Goal: Task Accomplishment & Management: Complete application form

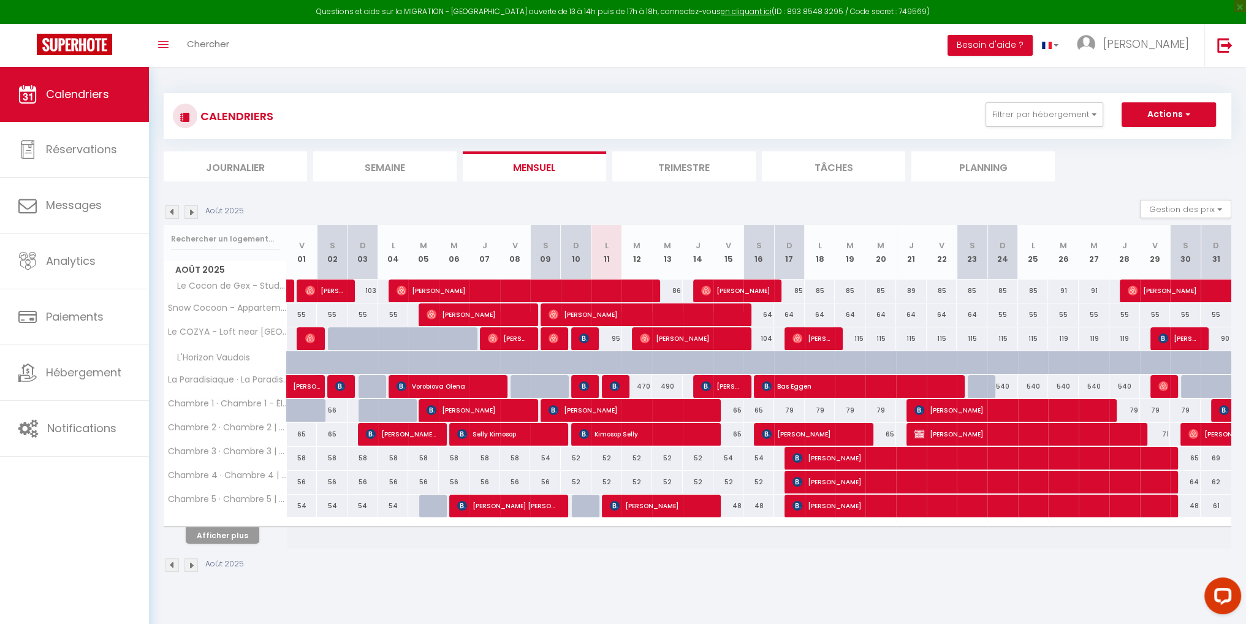
click at [593, 383] on div at bounding box center [583, 386] width 31 height 23
click at [586, 392] on span "[PERSON_NAME]" at bounding box center [584, 385] width 10 height 23
select select "OK"
select select "0"
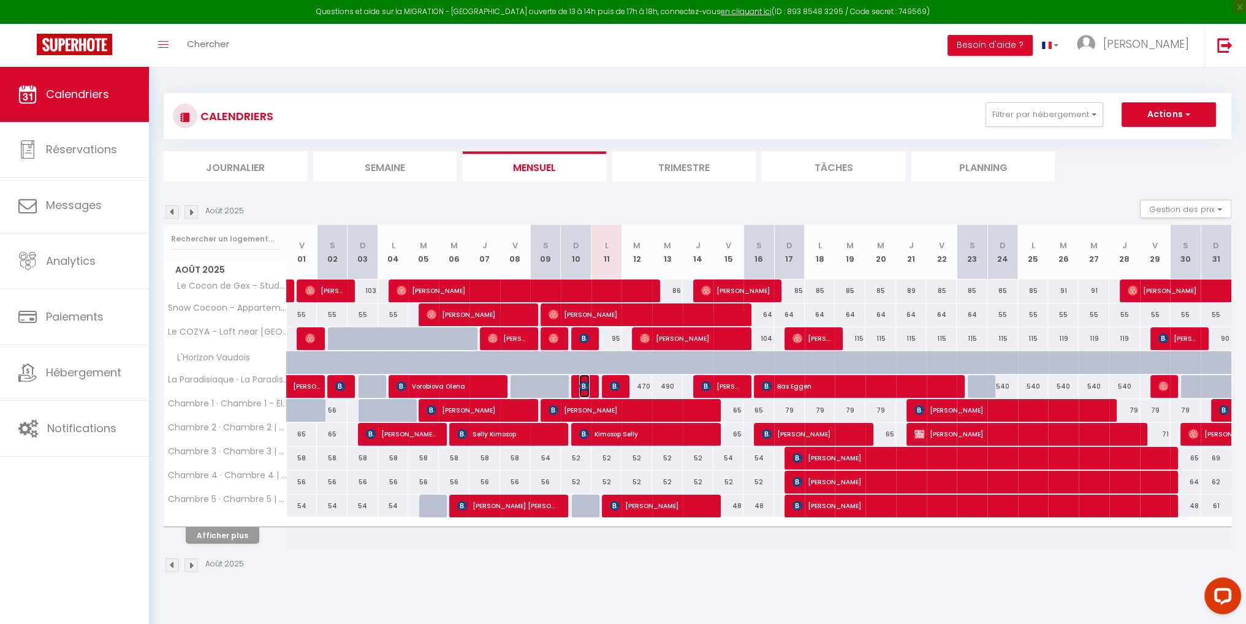
select select "1"
select select
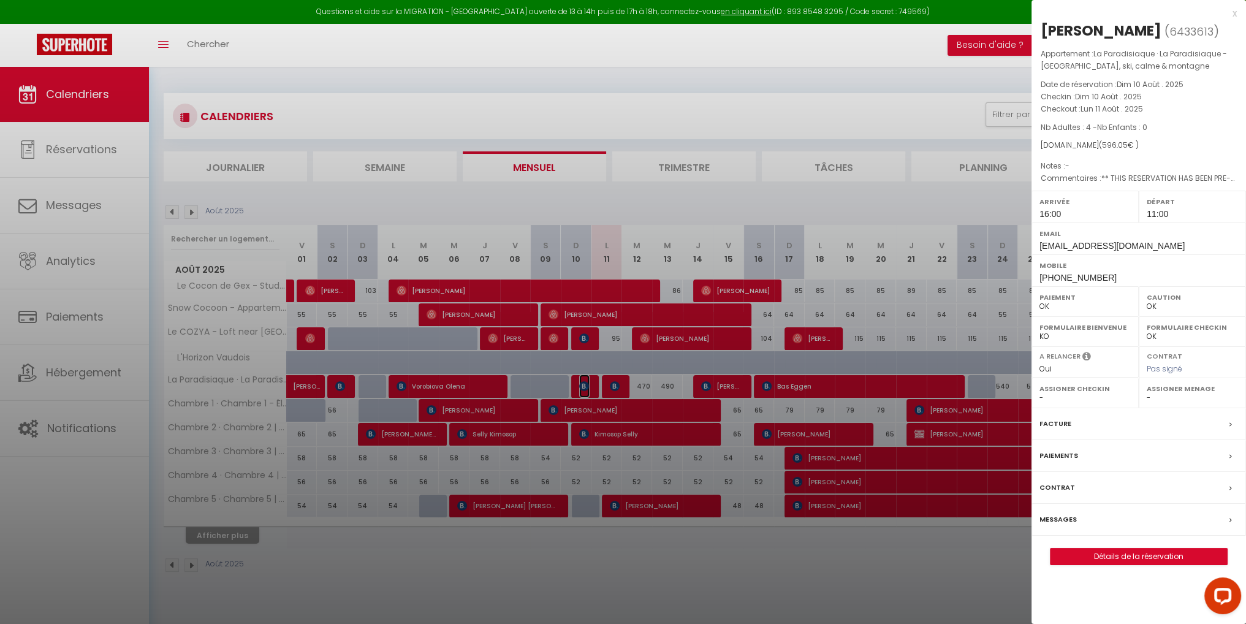
select select "43838"
drag, startPoint x: 1118, startPoint y: 143, endPoint x: 1095, endPoint y: 145, distance: 22.7
click at [1099, 145] on span "( 596.05 € )" at bounding box center [1119, 145] width 40 height 10
click at [1125, 554] on link "Détails de la réservation" at bounding box center [1138, 556] width 176 height 16
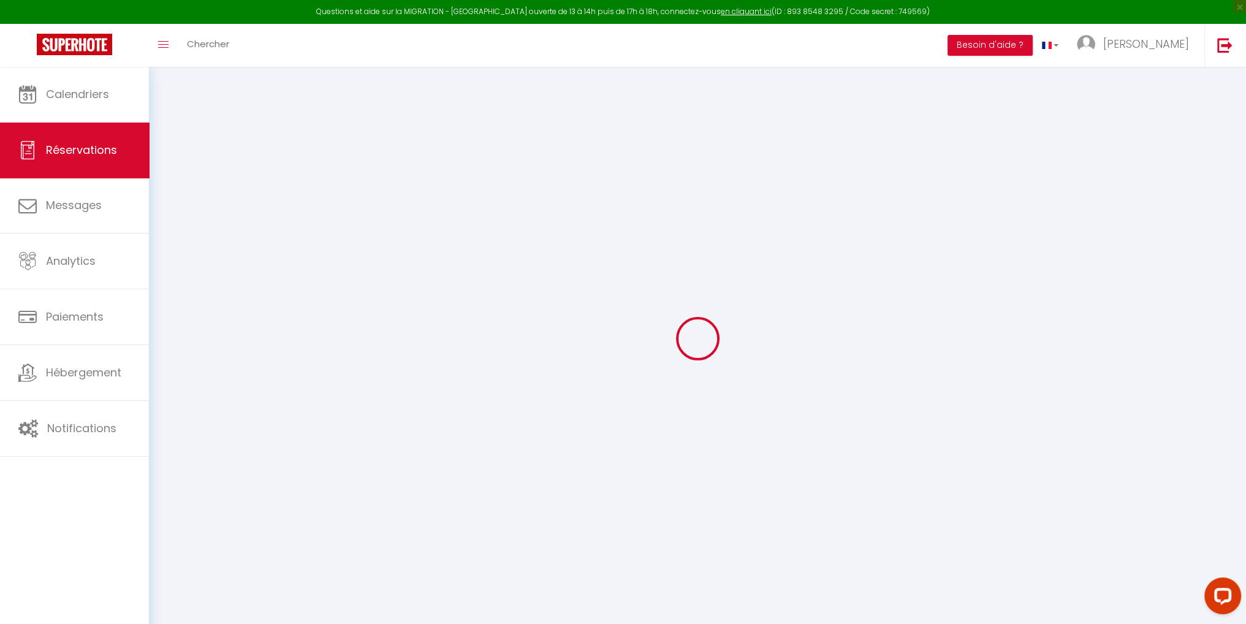
type input "Lacroix"
type input "[PERSON_NAME]"
type input "[EMAIL_ADDRESS][DOMAIN_NAME]"
type input "[PHONE_NUMBER]"
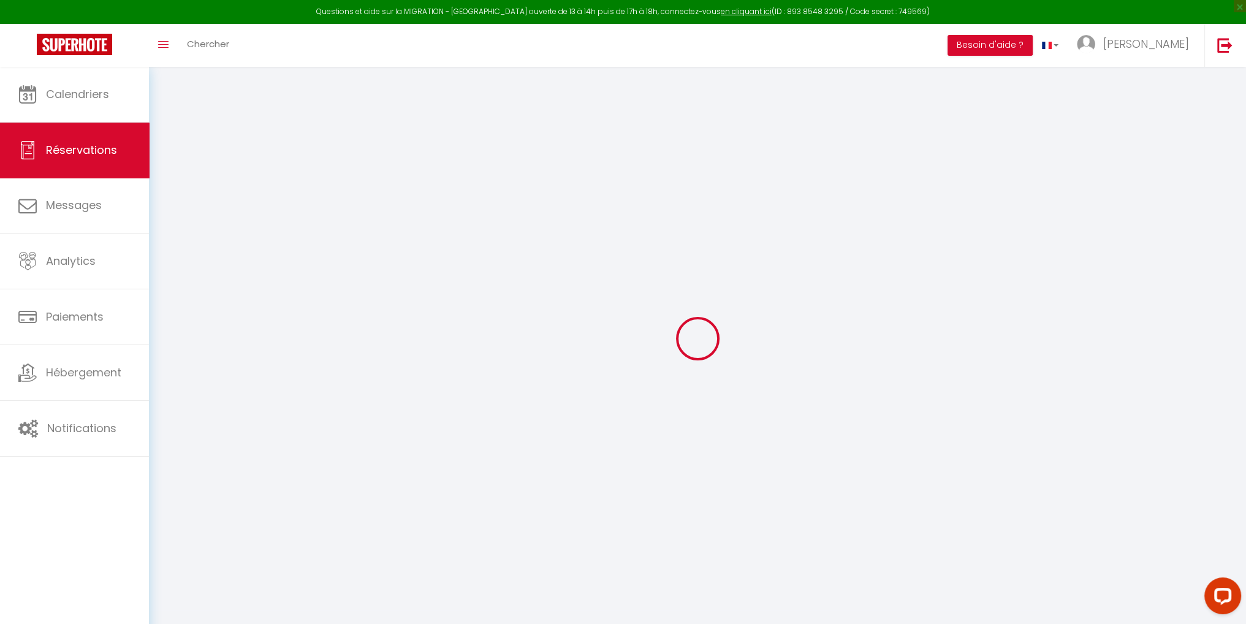
type input "0684364900"
type input "."
select select "FR"
type input "87.31"
type input "8.34"
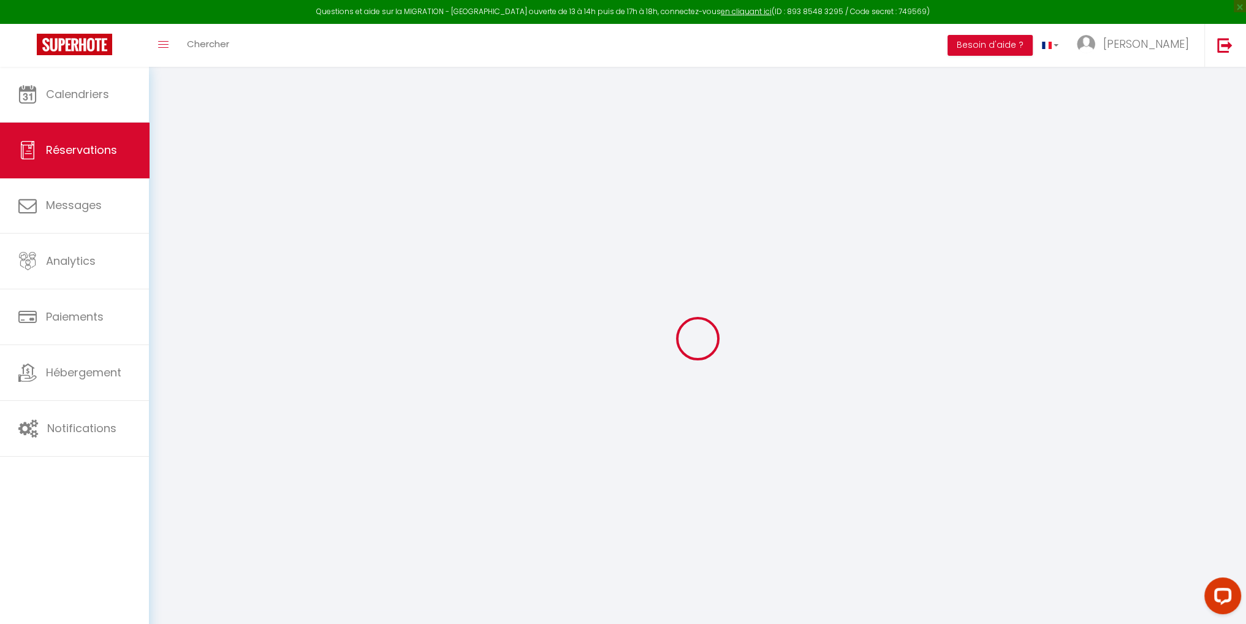
select select "56717"
select select "1"
select select
type input "4"
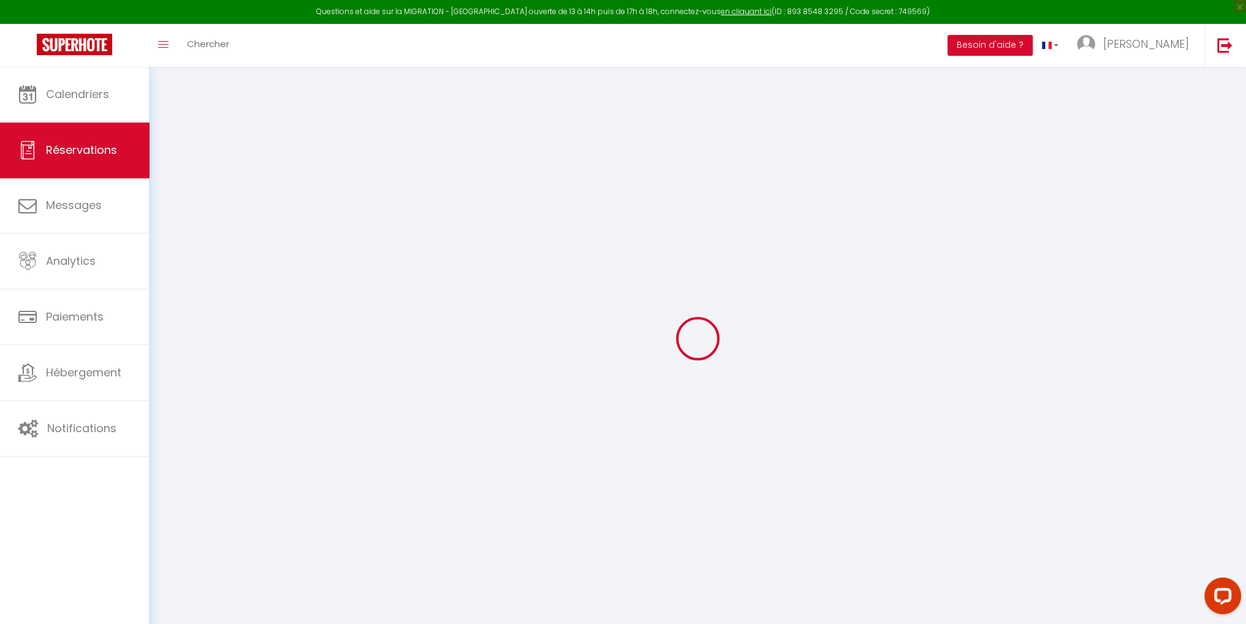
select select "12"
select select "15"
type input "397.06"
checkbox input "false"
type input "0"
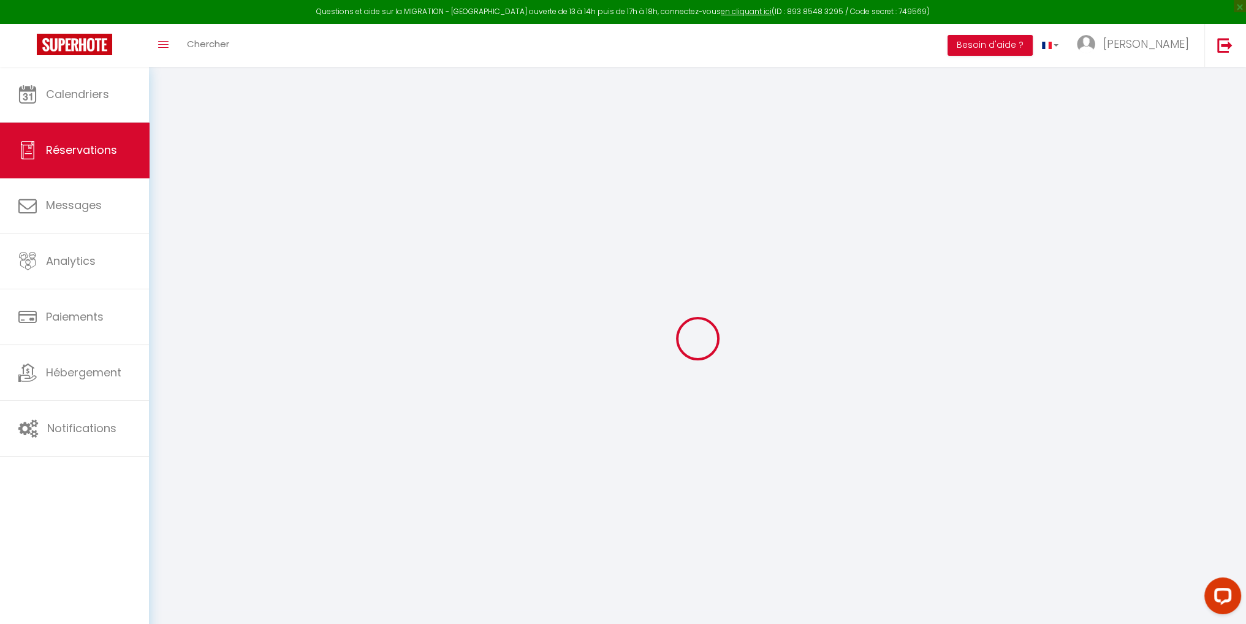
select select "2"
type input "0"
select select
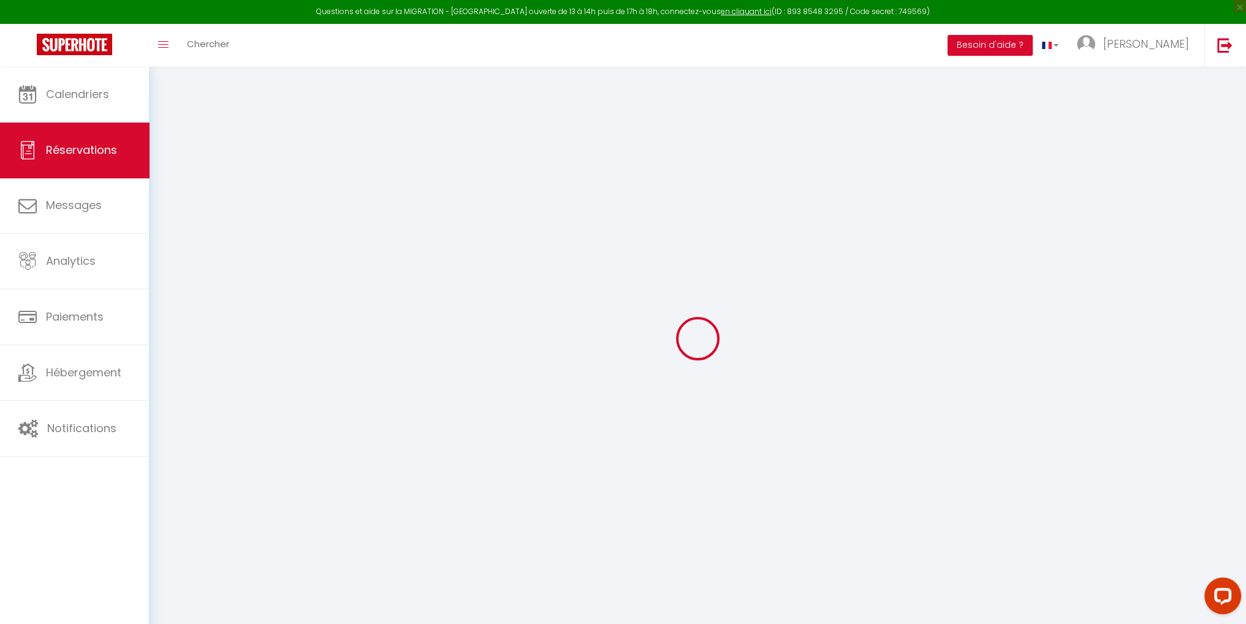
select select
checkbox input "false"
select select
checkbox input "false"
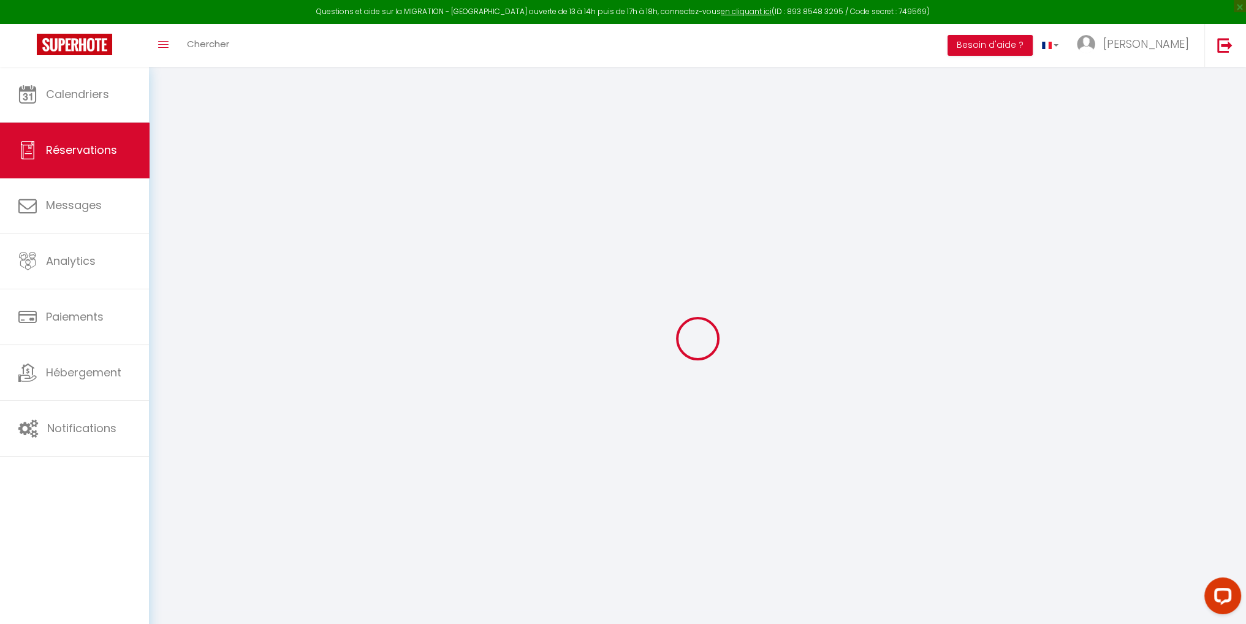
select select
checkbox input "false"
type textarea "** THIS RESERVATION HAS BEEN PRE-PAID ** You have a booker that would like free…"
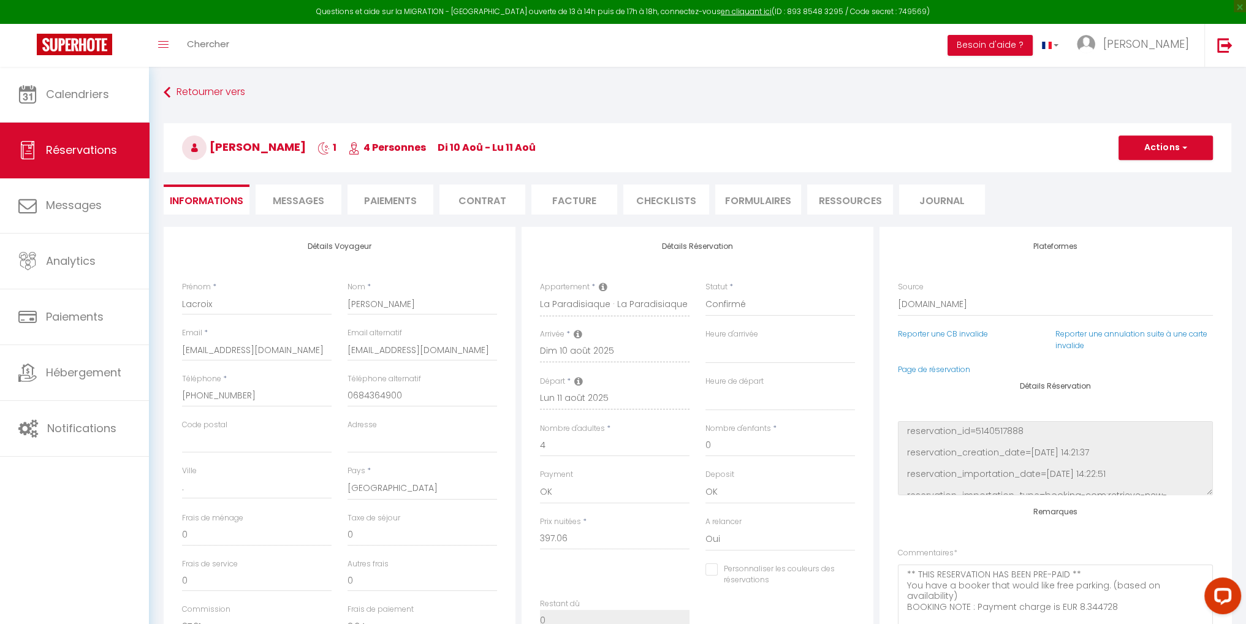
type input "185"
type input "13.99"
select select
checkbox input "false"
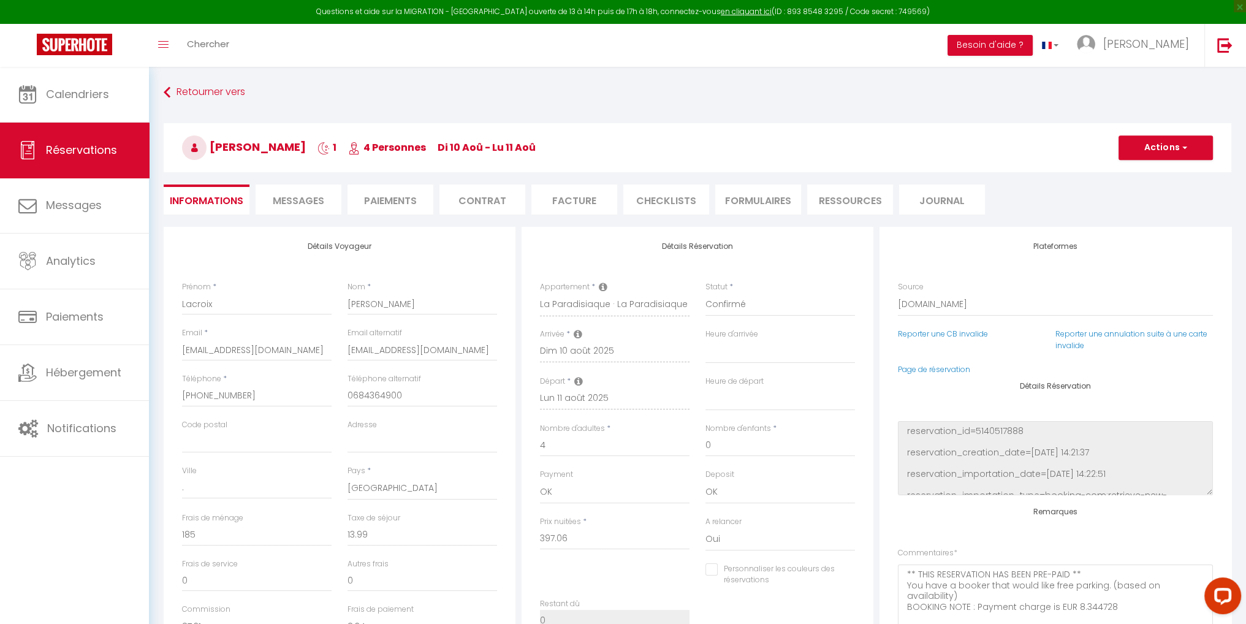
select select "16:00"
select select "11:00"
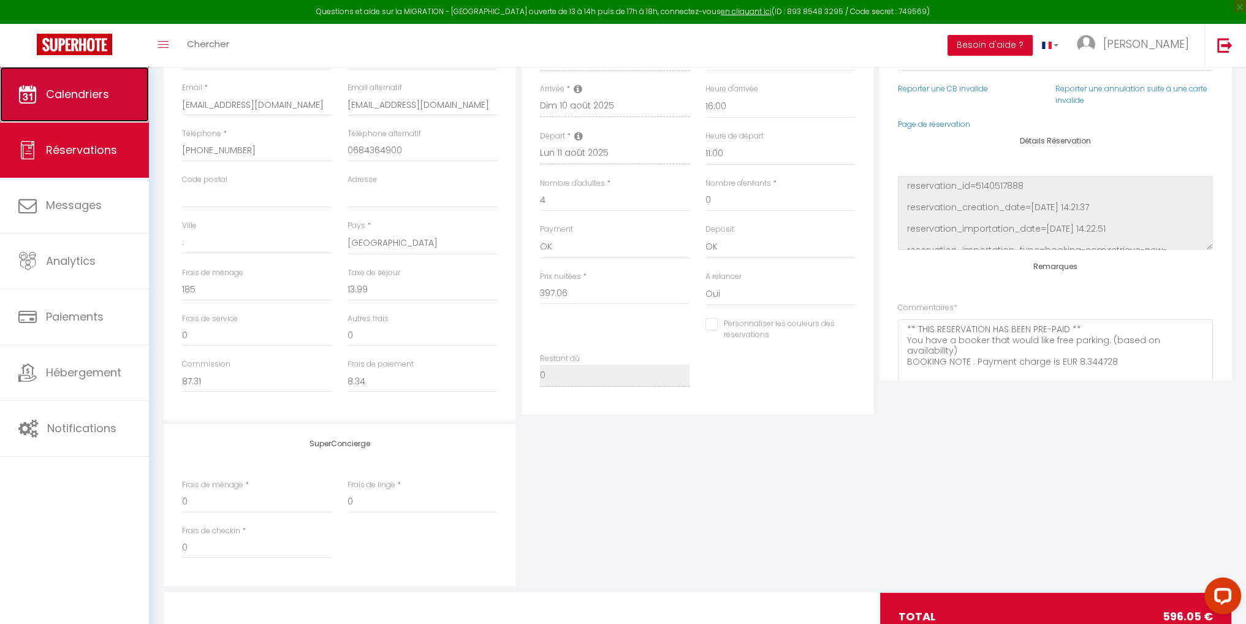
click at [99, 89] on span "Calendriers" at bounding box center [77, 93] width 63 height 15
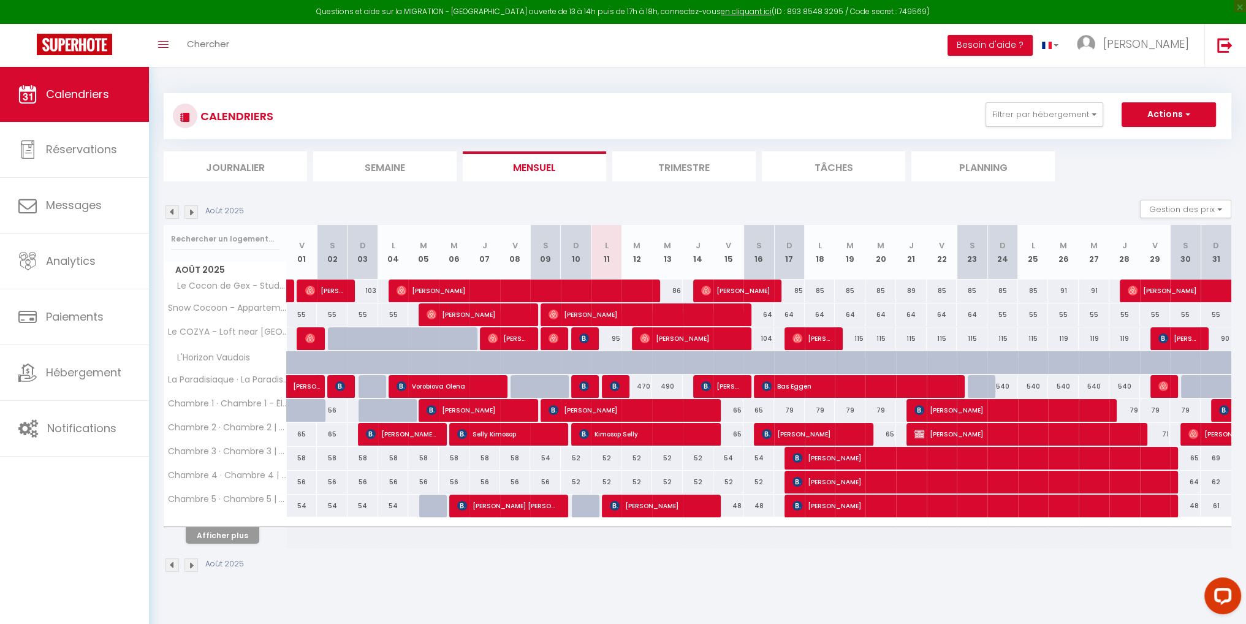
click at [194, 211] on img at bounding box center [190, 211] width 13 height 13
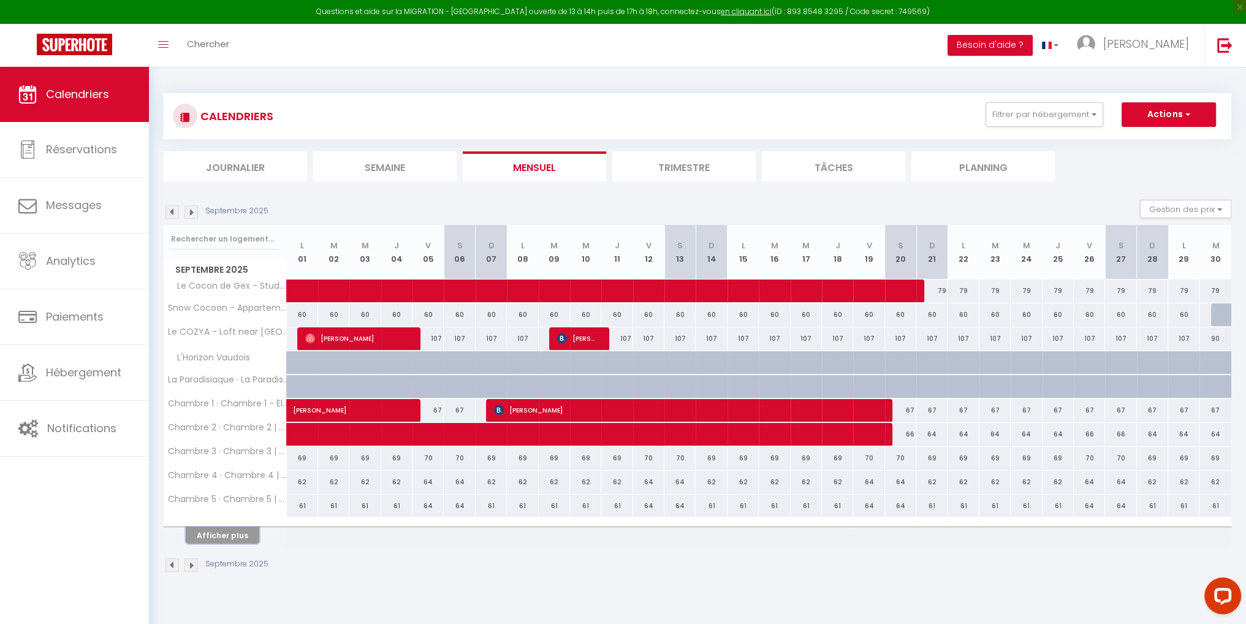
click at [235, 535] on button "Afficher plus" at bounding box center [223, 535] width 74 height 17
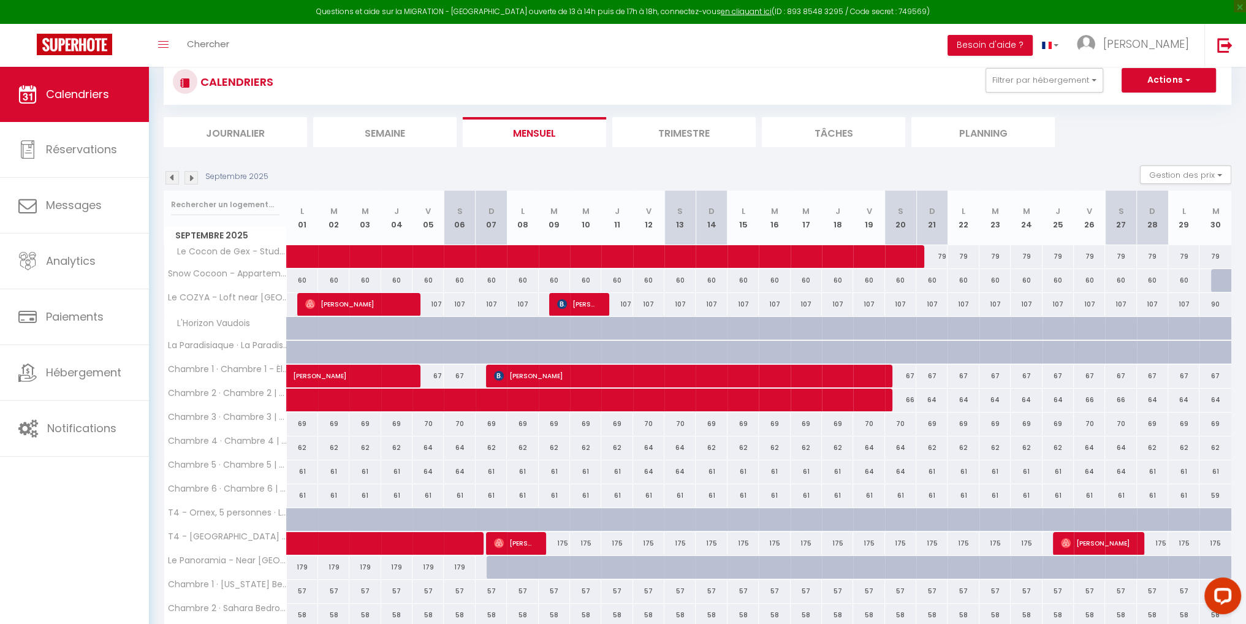
scroll to position [61, 0]
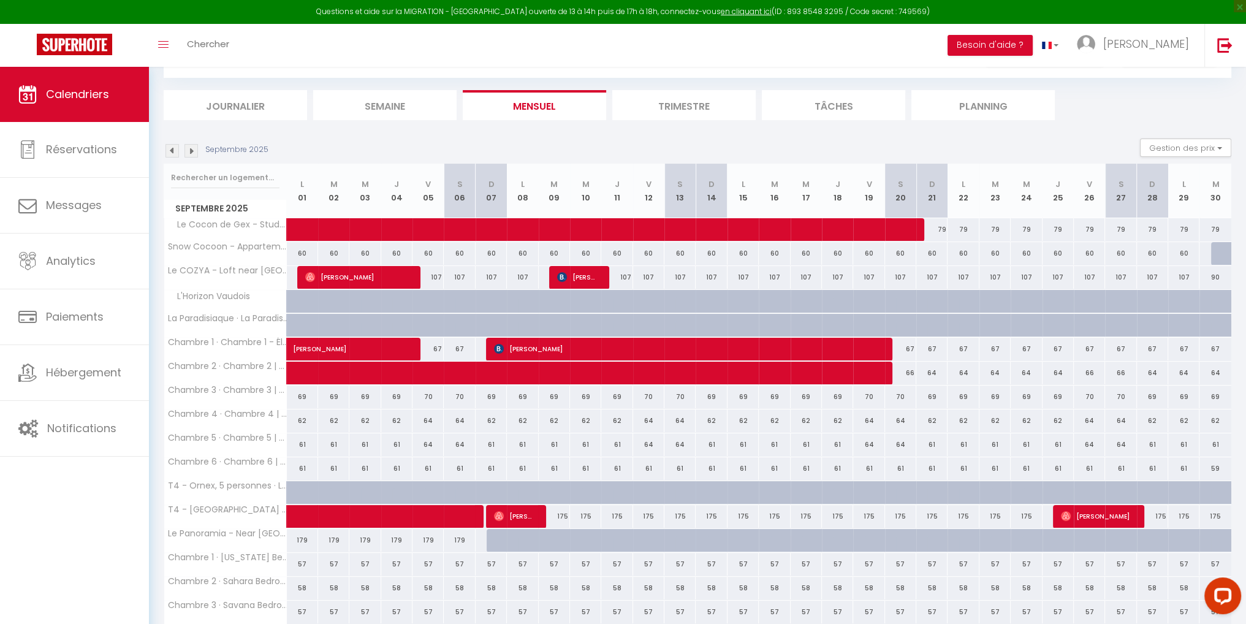
click at [172, 153] on img at bounding box center [171, 150] width 13 height 13
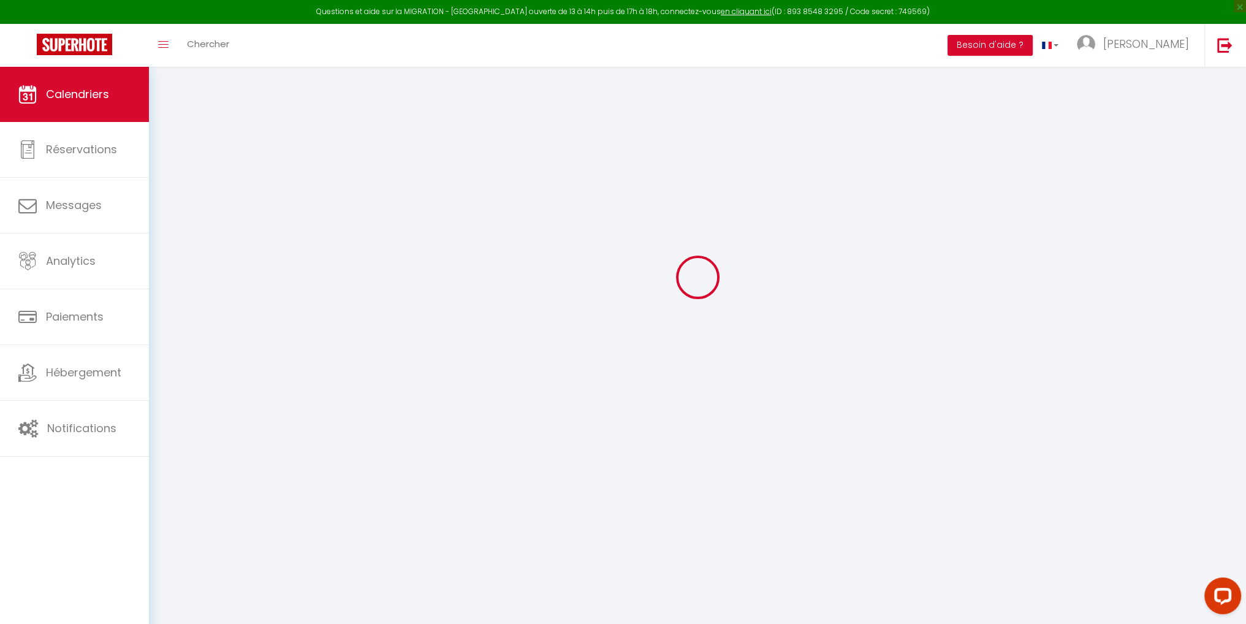
select select
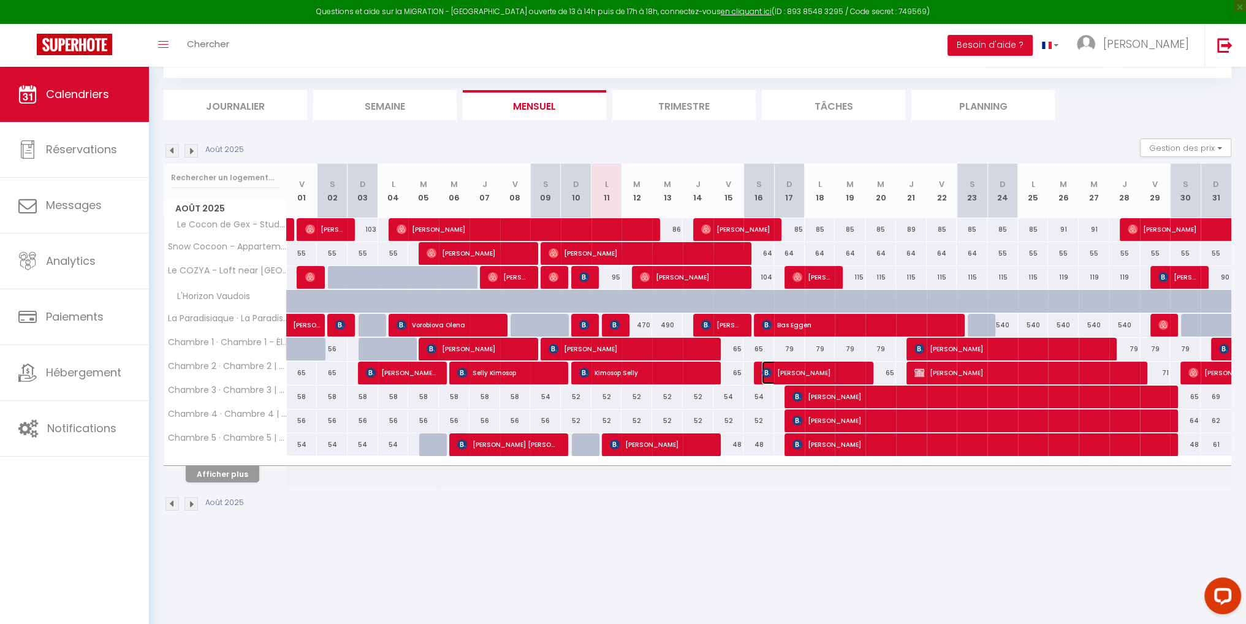
click at [833, 368] on span "[PERSON_NAME]" at bounding box center [813, 372] width 102 height 23
select select "OK"
select select "KO"
select select "0"
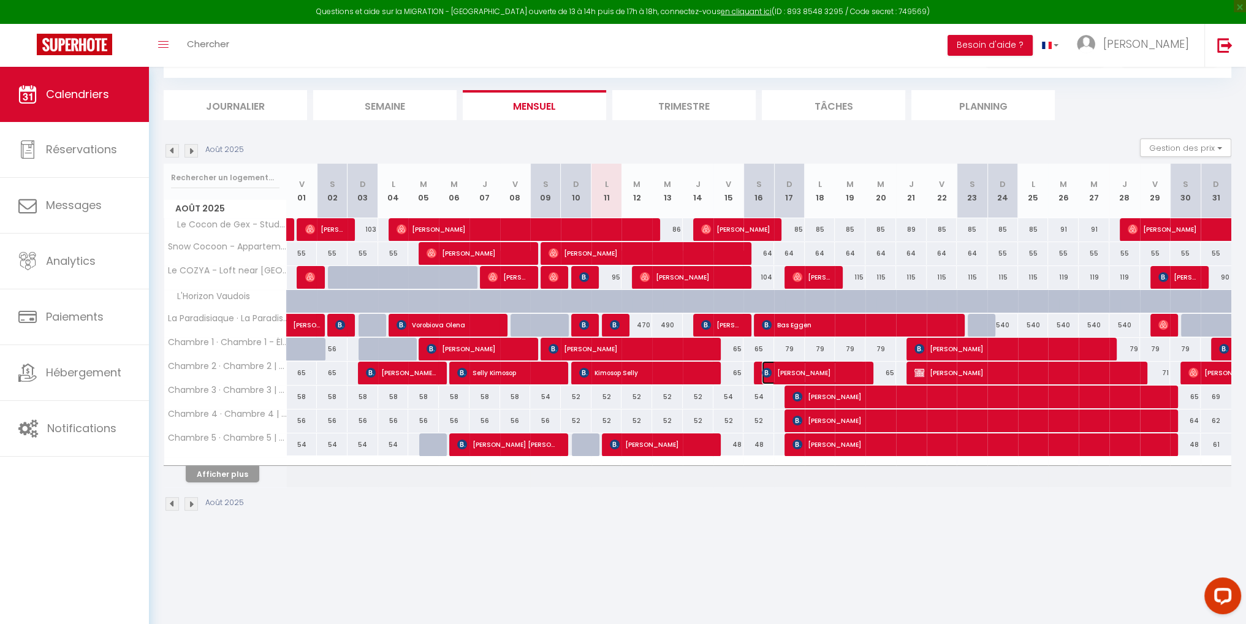
select select "1"
select select
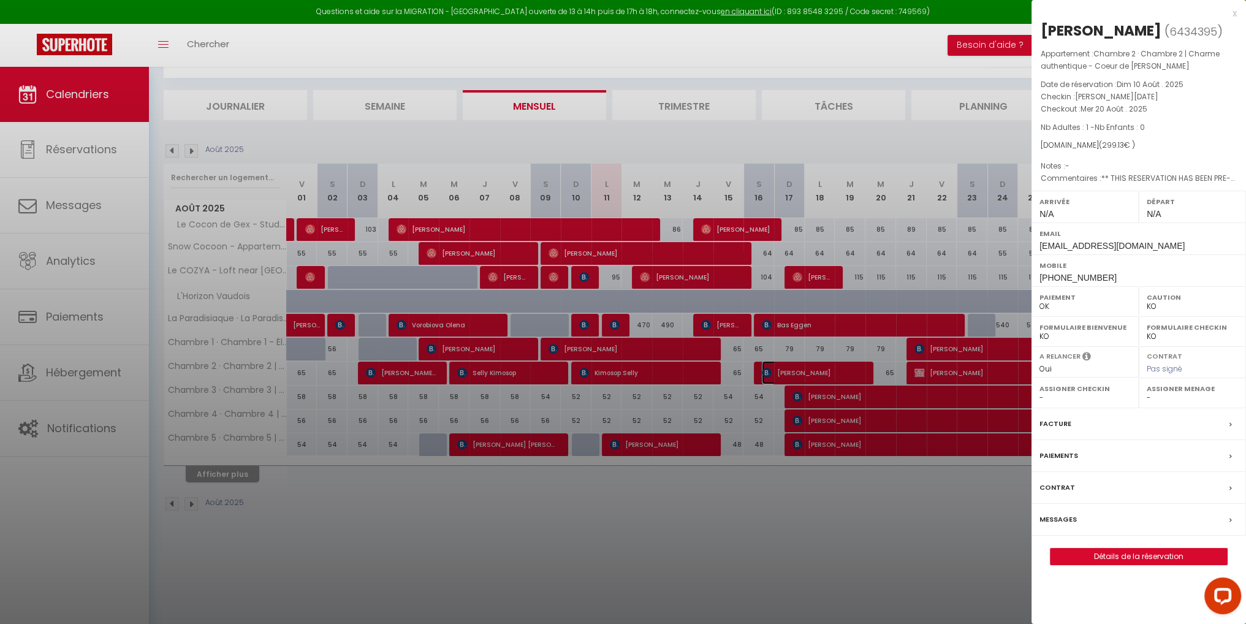
select select "43838"
click at [1076, 557] on link "Détails de la réservation" at bounding box center [1138, 556] width 176 height 16
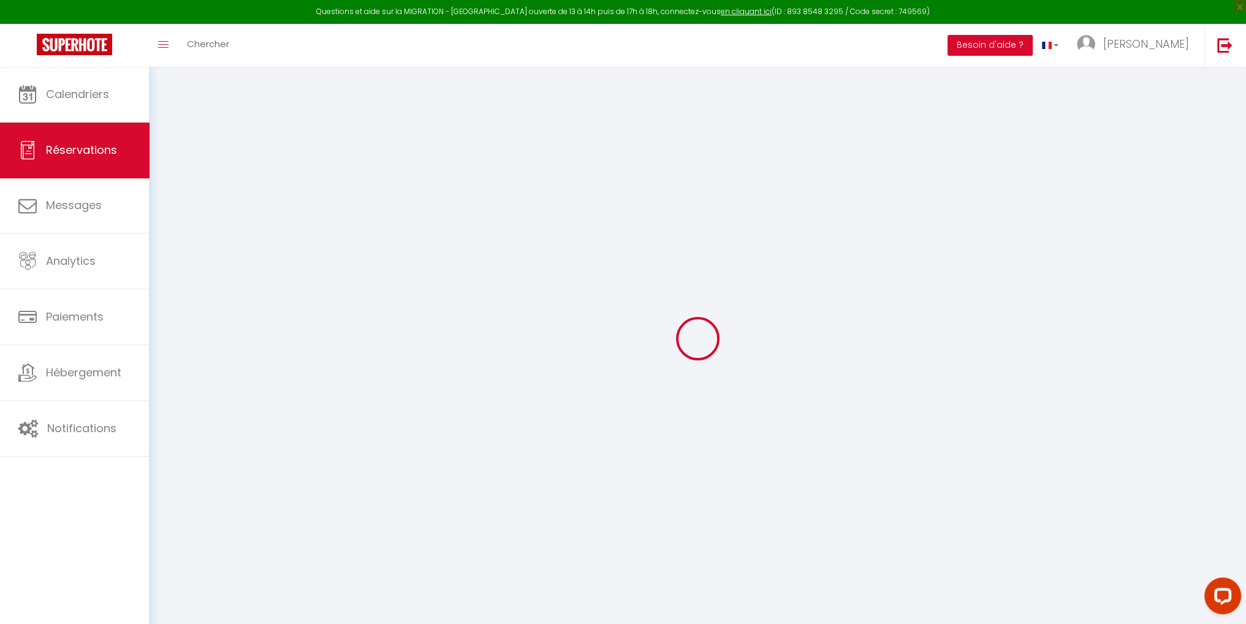
type input "Talvi"
type input "Laev"
type input "[EMAIL_ADDRESS][DOMAIN_NAME]"
type input "[PHONE_NUMBER]"
select select "FR"
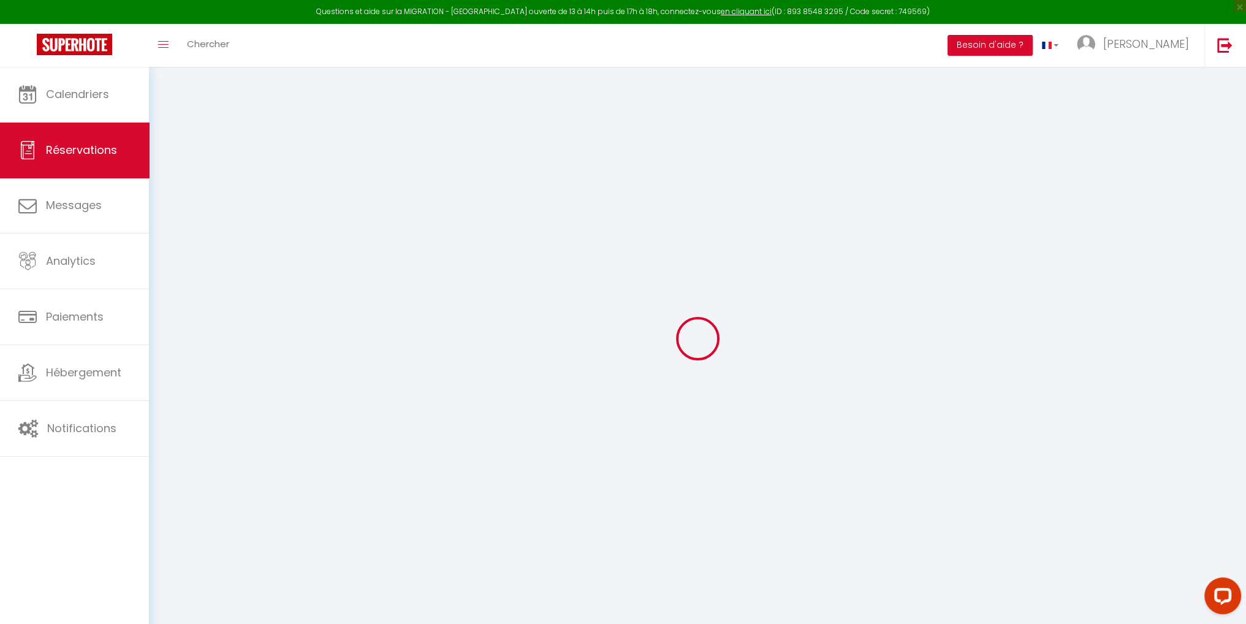
type input "19"
type input "43.29"
type input "4.19"
select select "60587"
select select "1"
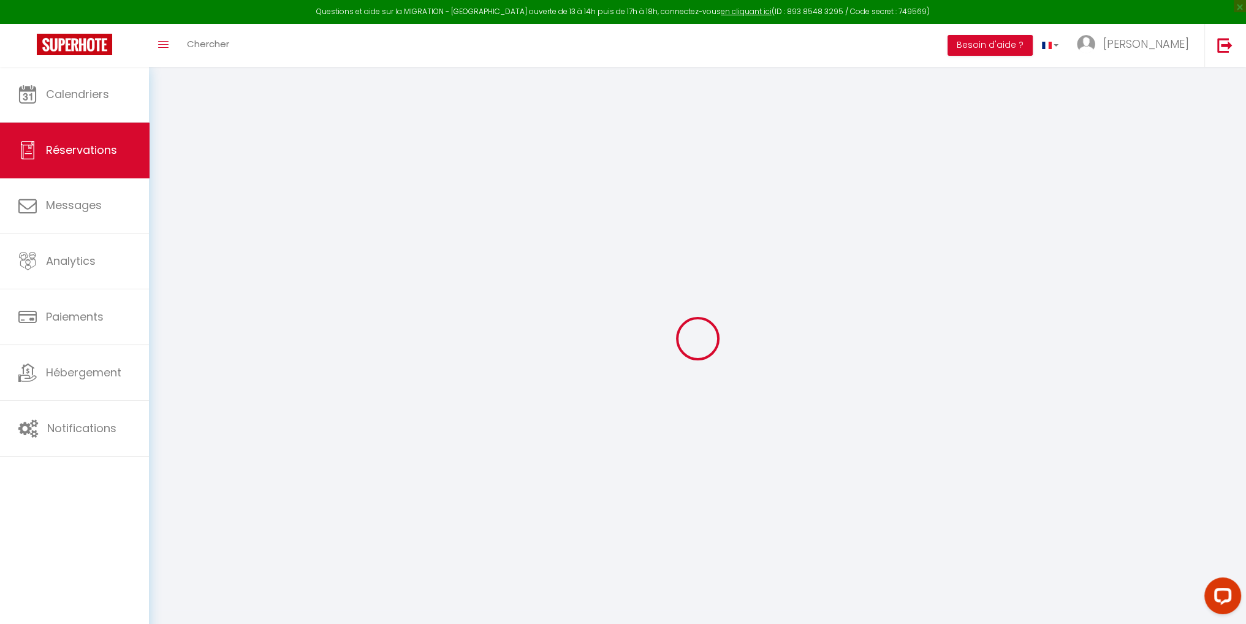
select select
type input "1"
select select "12"
select select
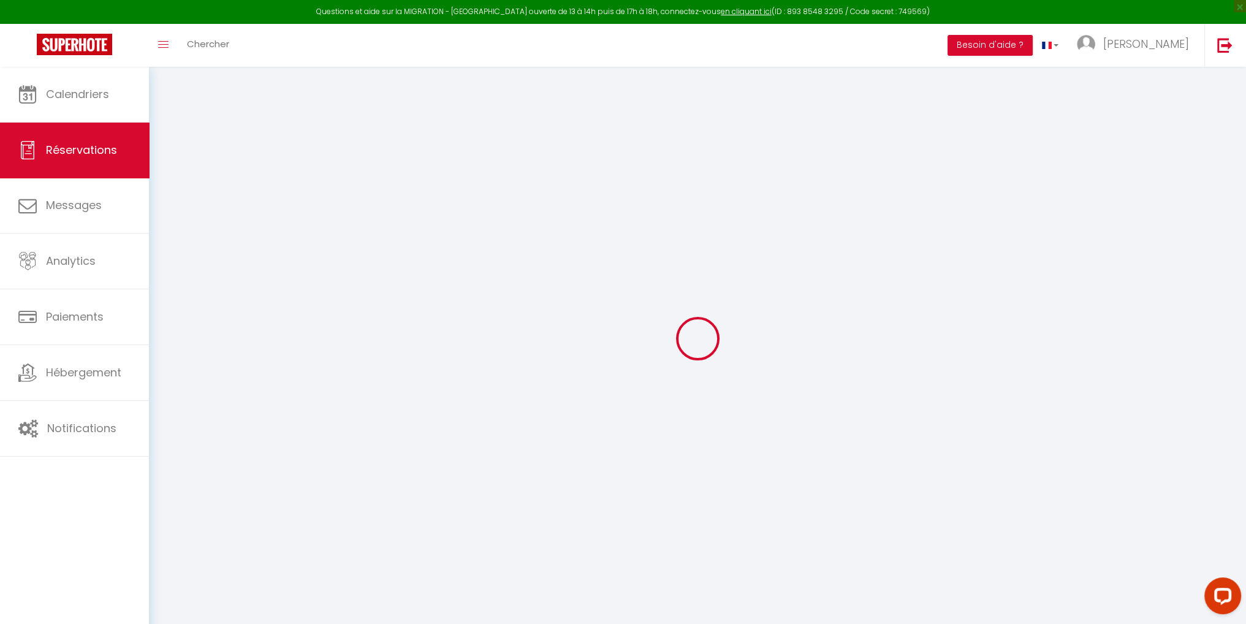
type input "210.6"
checkbox input "false"
type input "0"
select select "2"
type input "0"
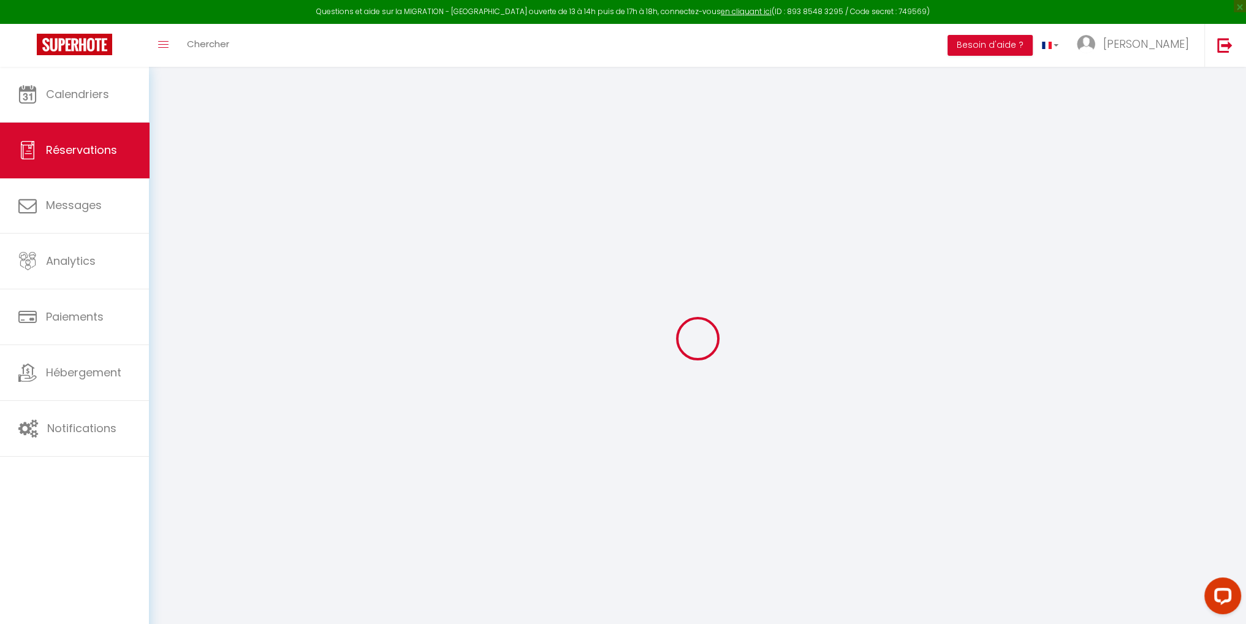
type input "0"
select select
select select "14"
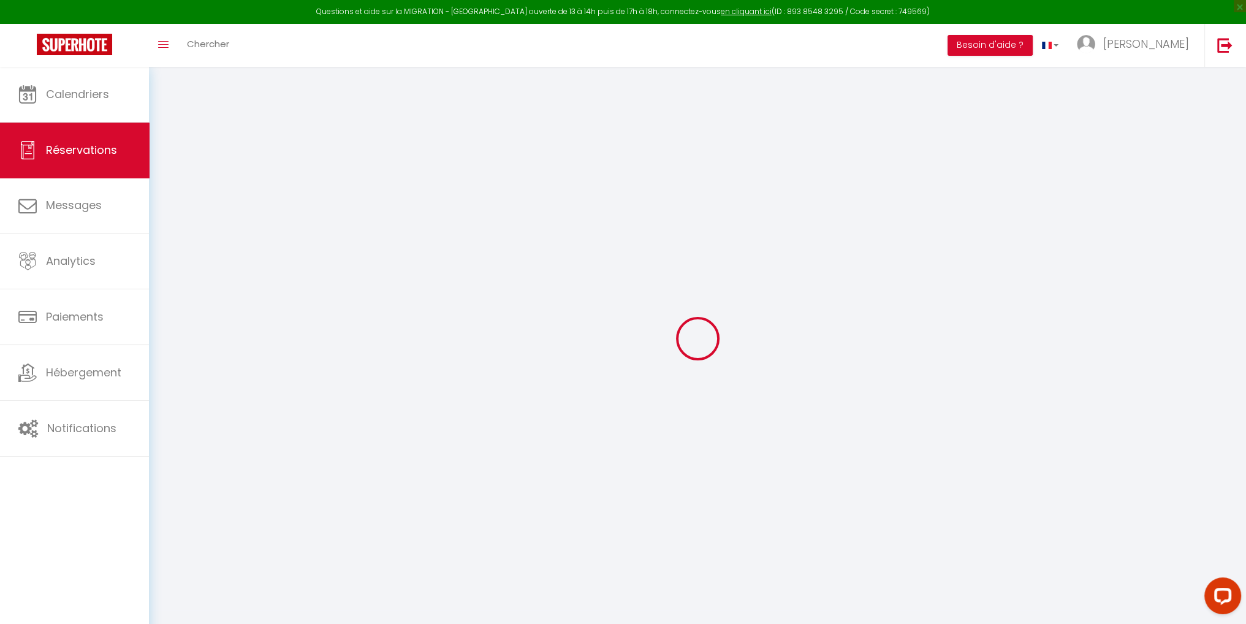
checkbox input "false"
select select
checkbox input "false"
select select
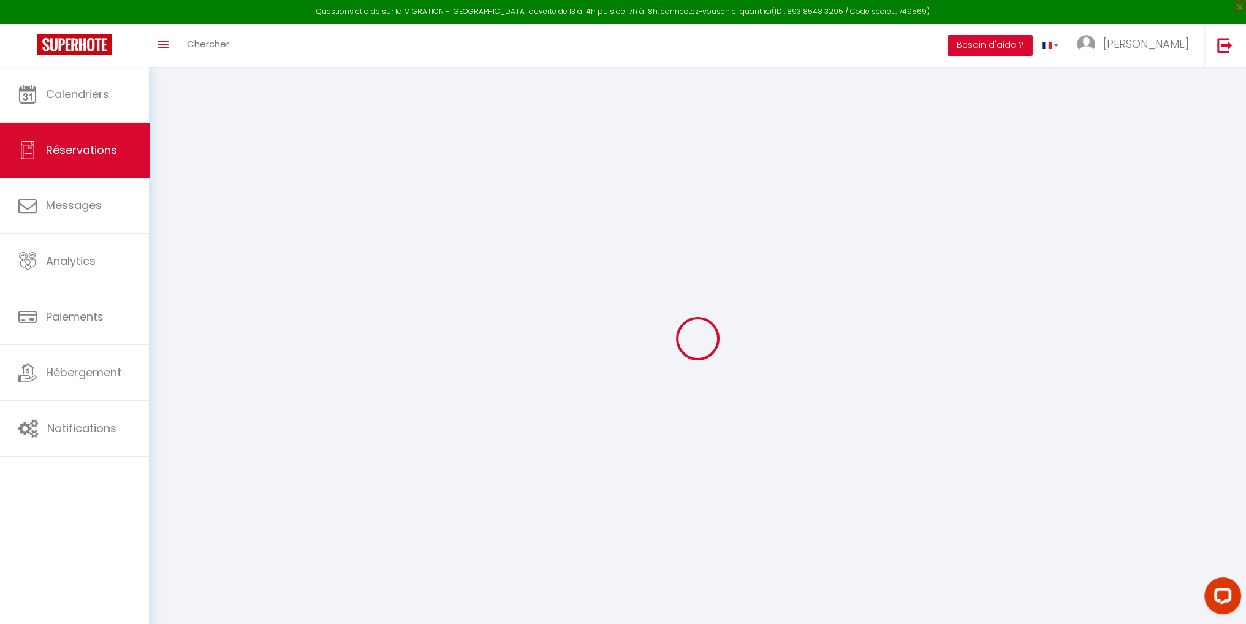
select select
checkbox input "false"
select select
checkbox input "false"
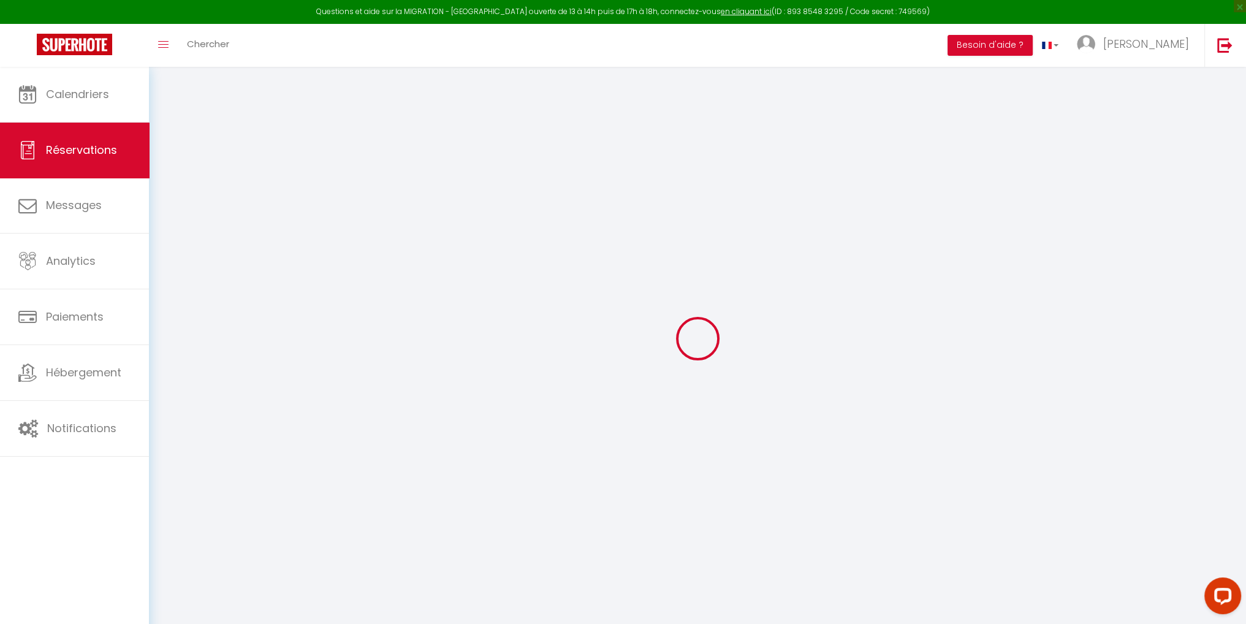
type textarea "** THIS RESERVATION HAS BEEN PRE-PAID ** Reservation has a cancellation grace p…"
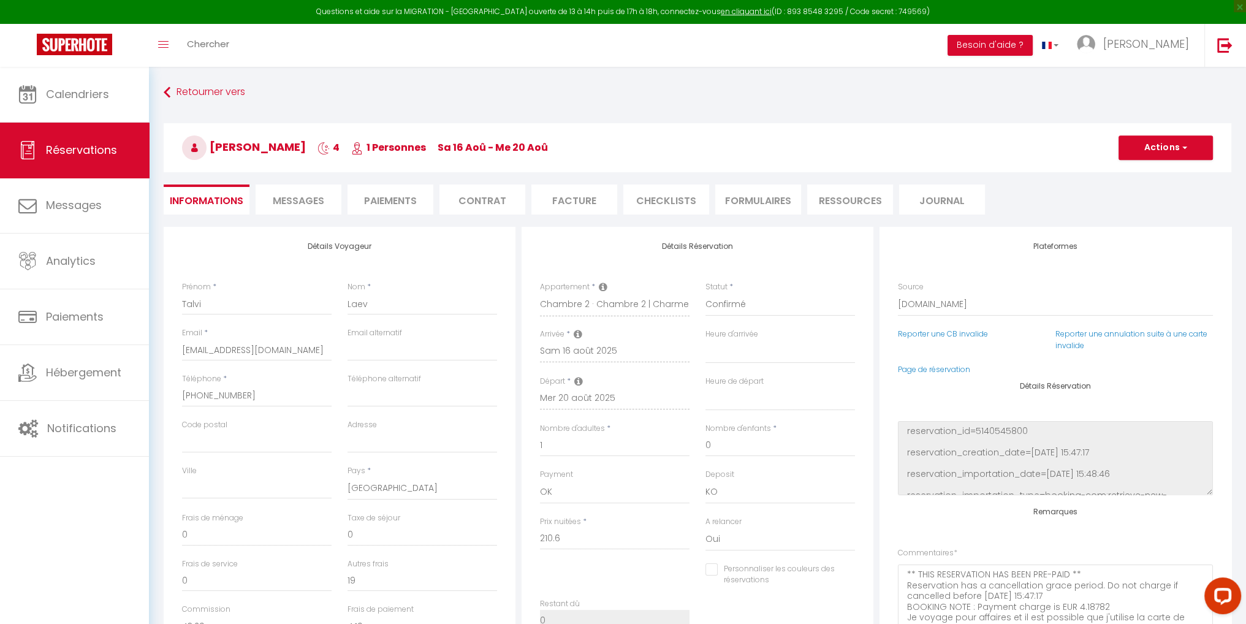
type input "59"
type input "10.53"
select select
checkbox input "false"
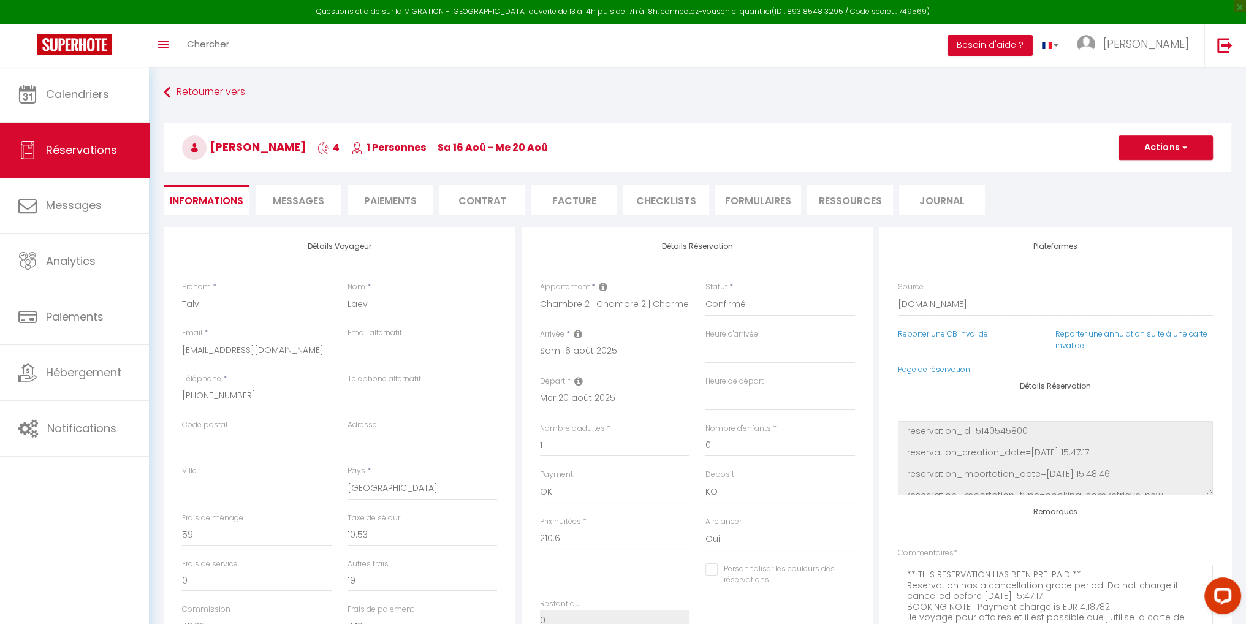
select select
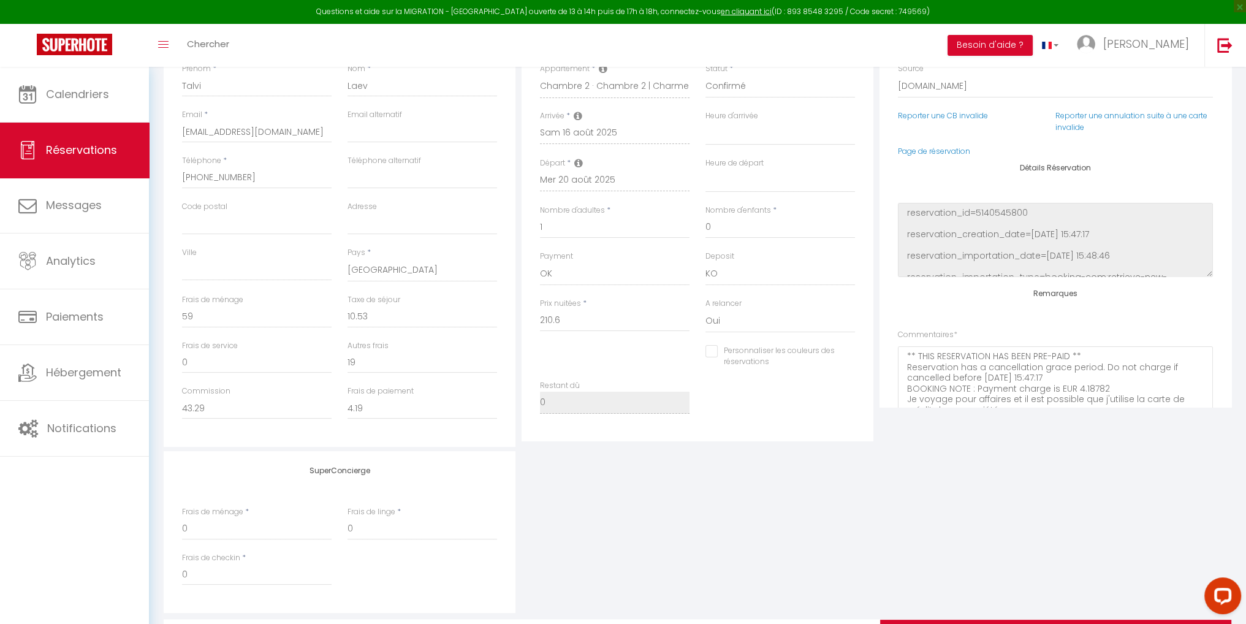
scroll to position [245, 0]
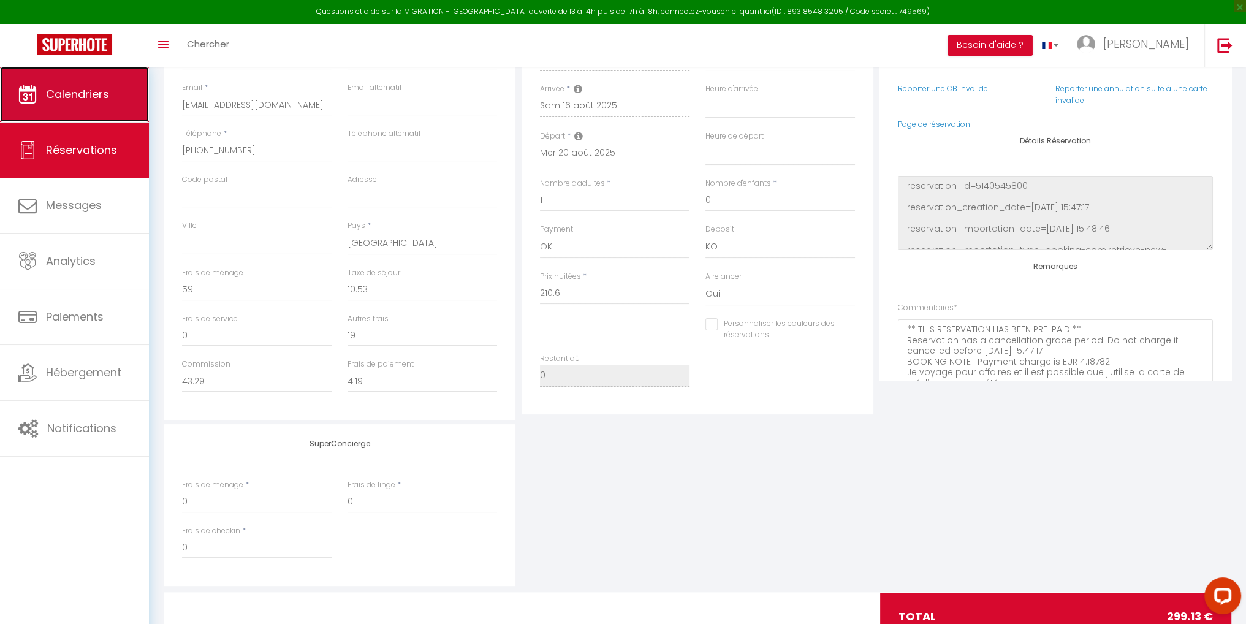
click at [42, 96] on link "Calendriers" at bounding box center [74, 94] width 149 height 55
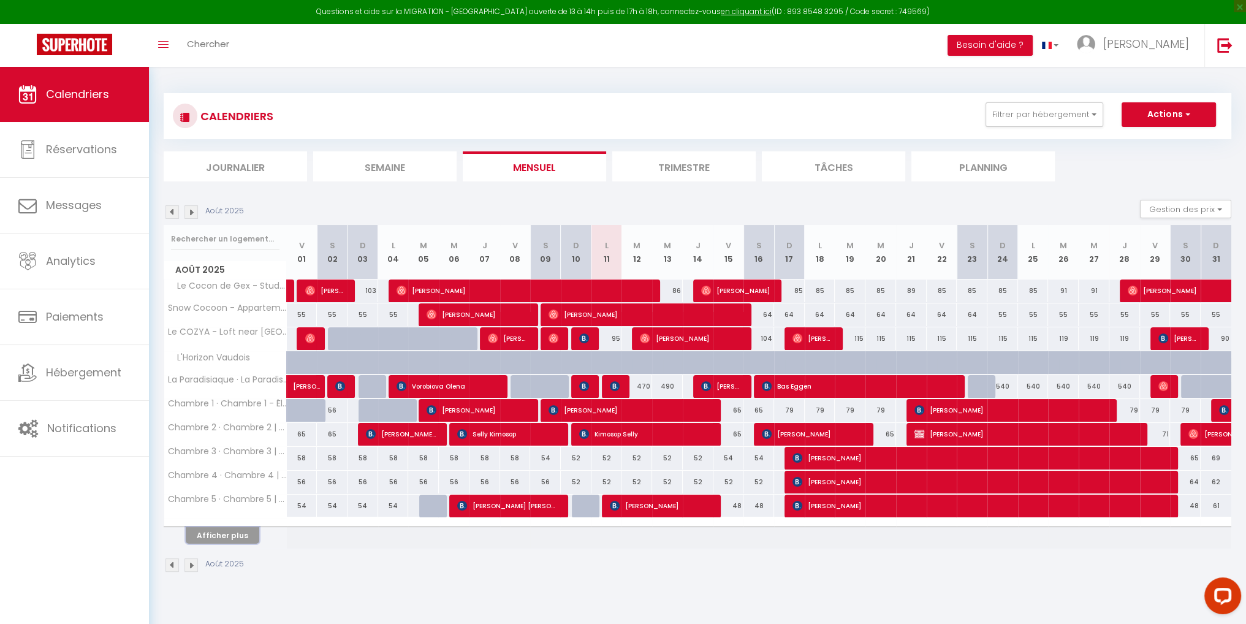
click at [227, 540] on button "Afficher plus" at bounding box center [223, 535] width 74 height 17
select select
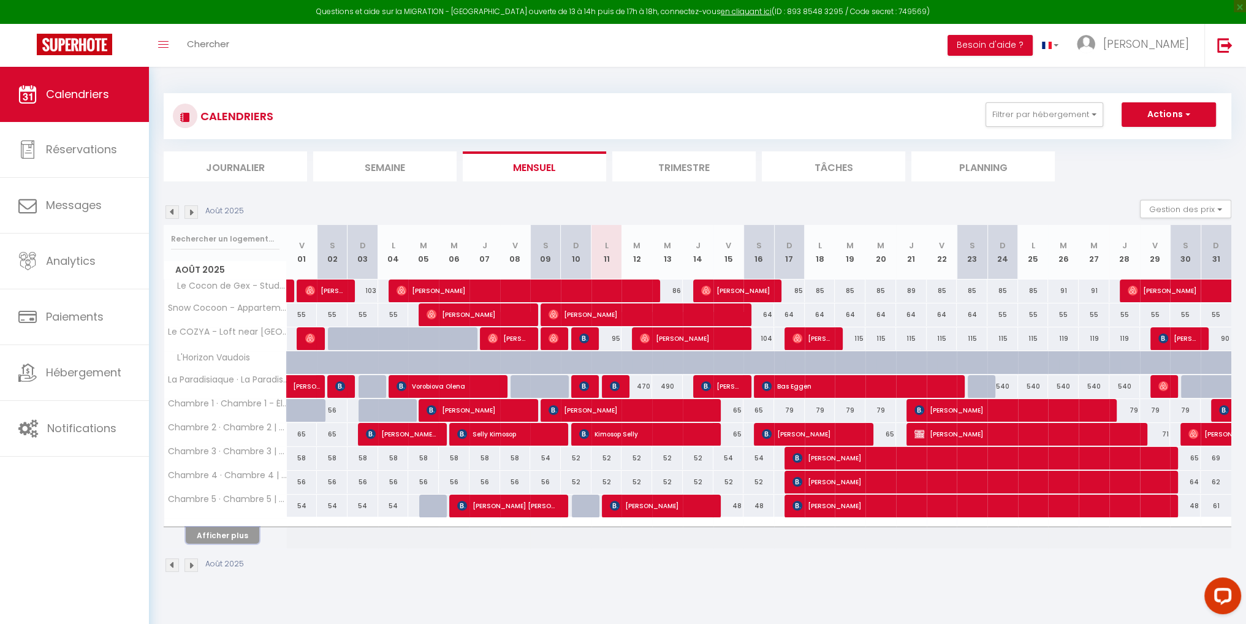
select select
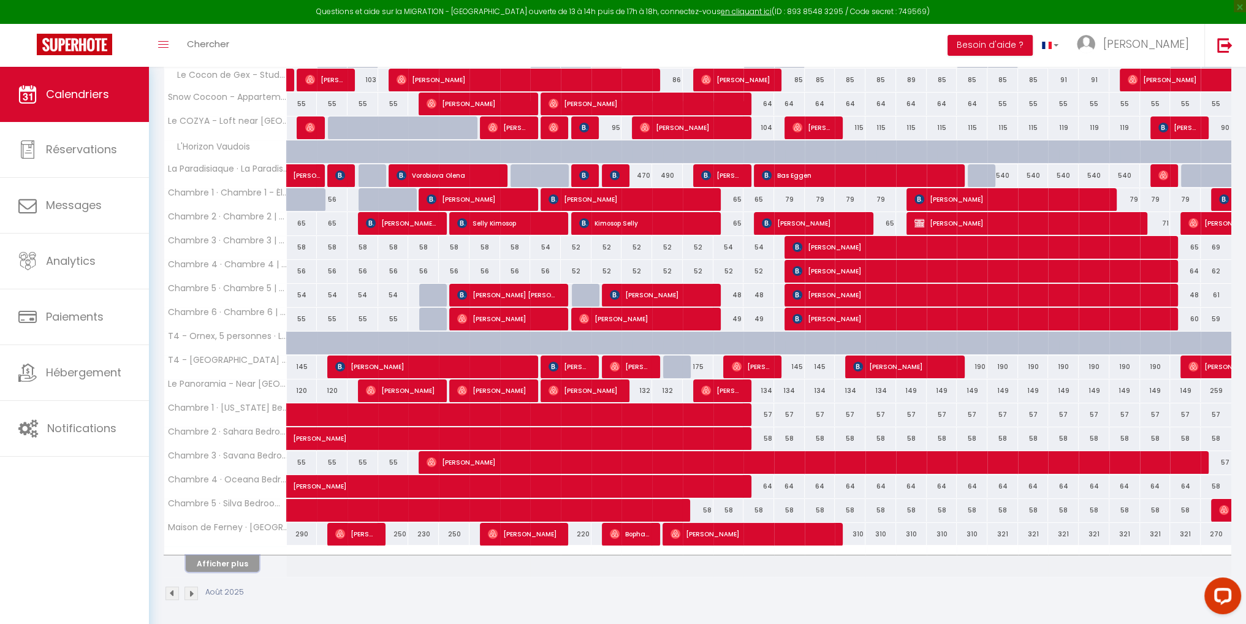
click at [225, 564] on button "Afficher plus" at bounding box center [223, 563] width 74 height 17
select select
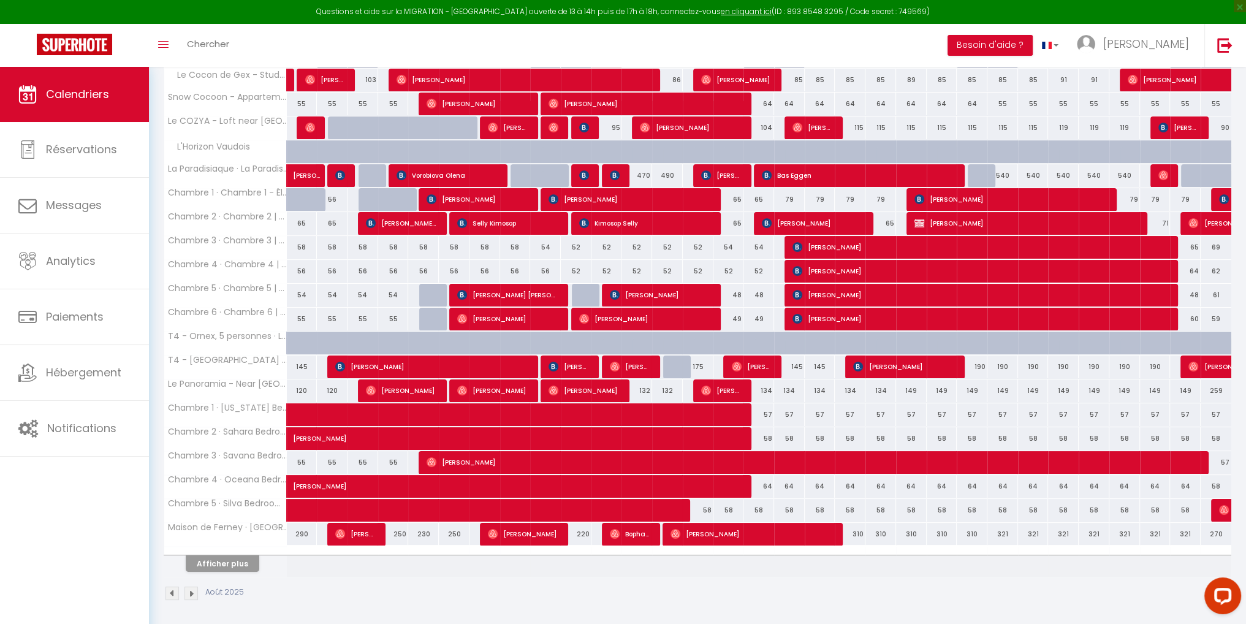
select select
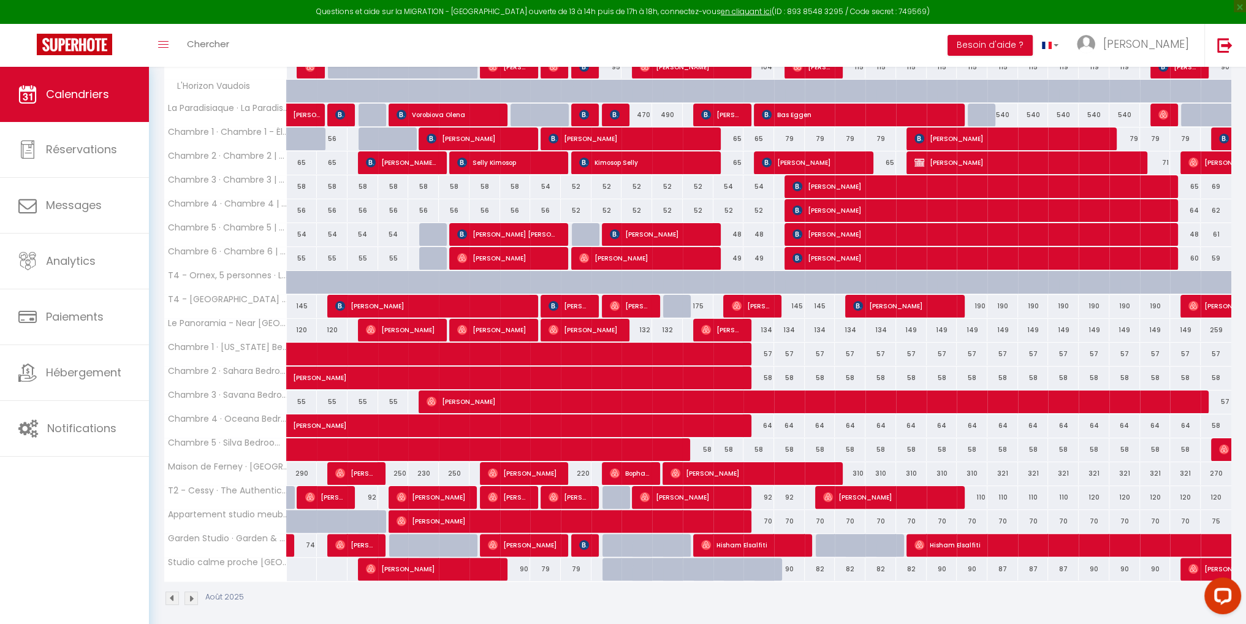
scroll to position [276, 0]
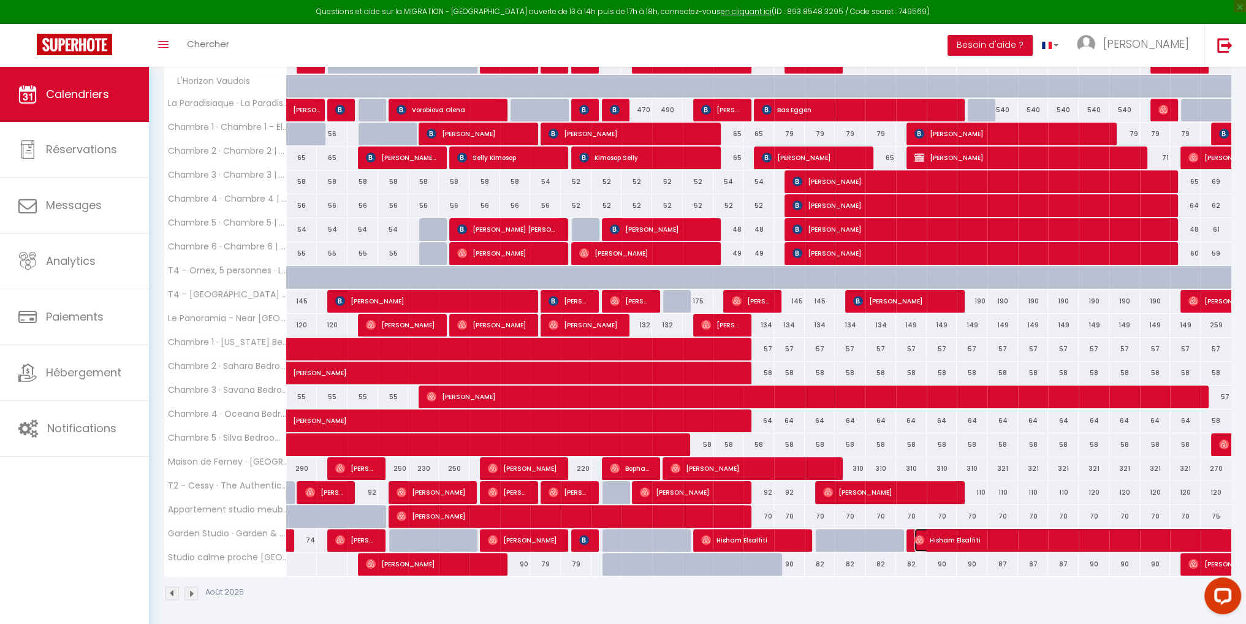
click at [941, 535] on span "Hisham Elsalfiti" at bounding box center [1069, 539] width 310 height 23
select select "OK"
select select "0"
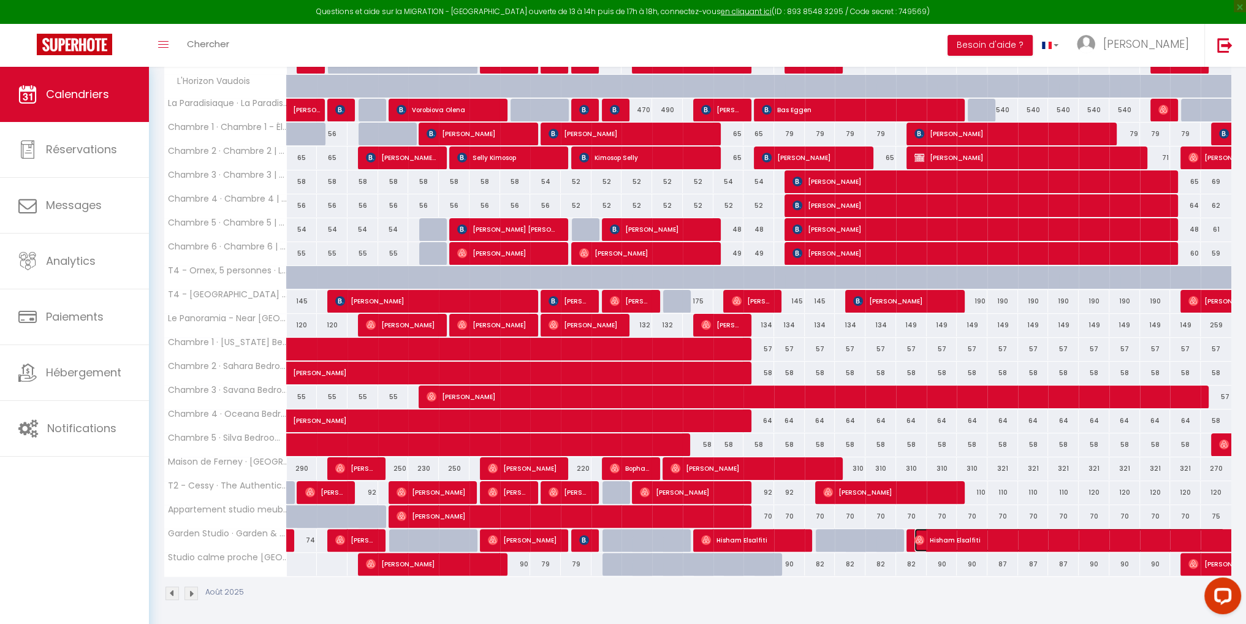
select select "1"
select select
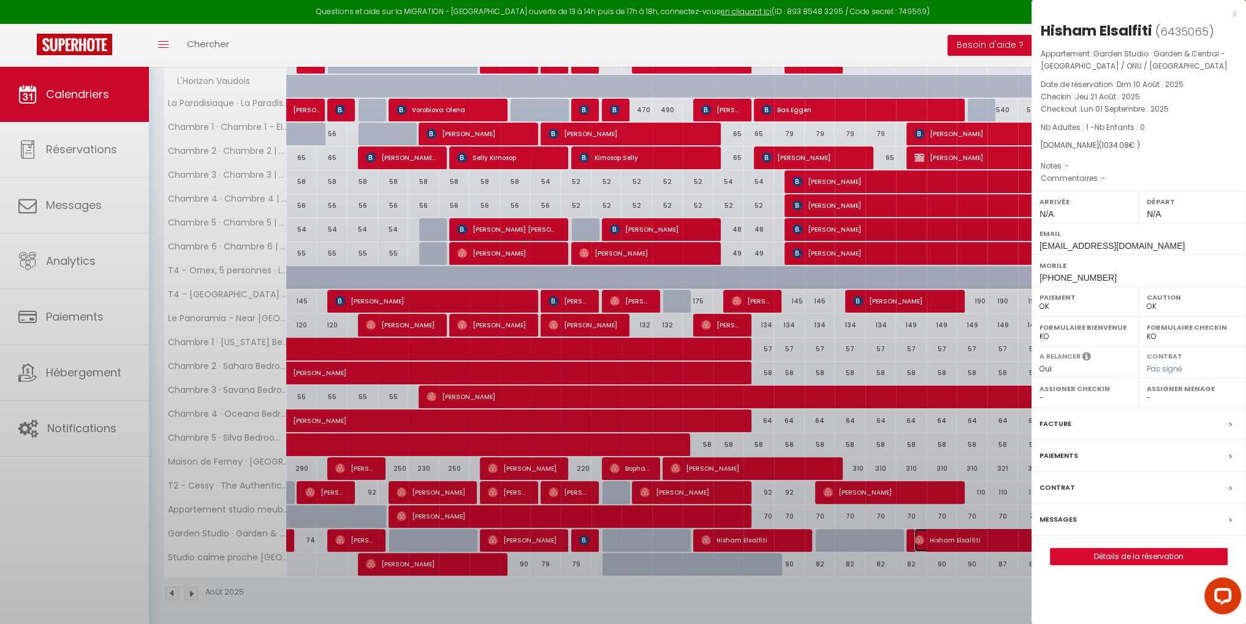
select select "43838"
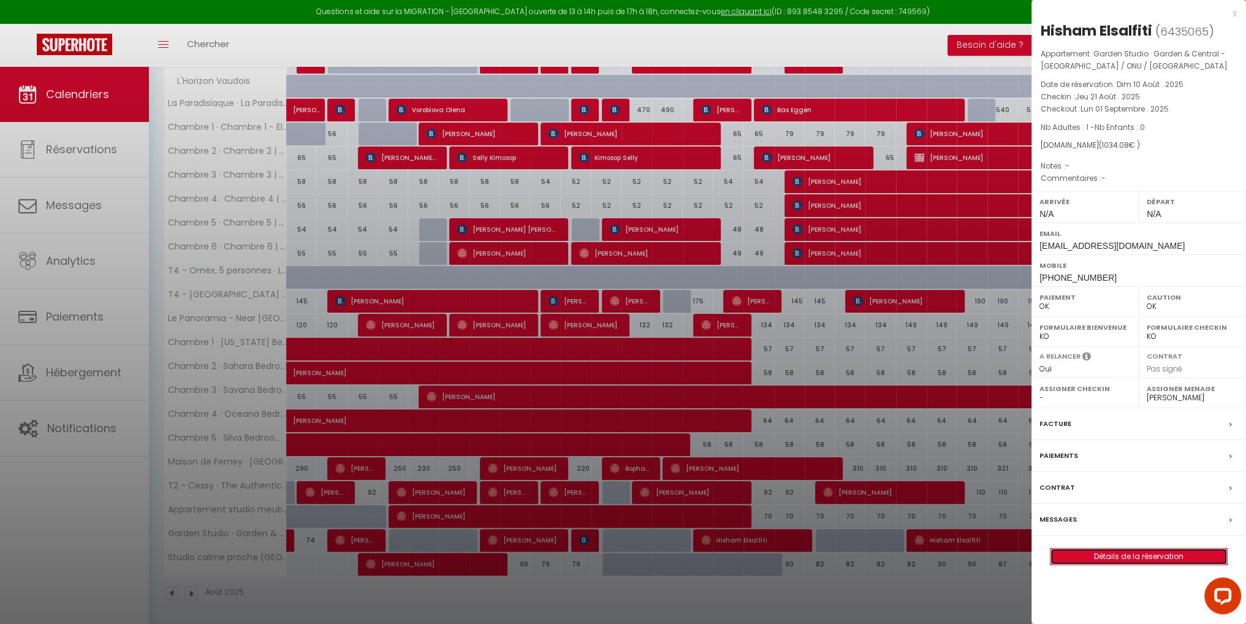
click at [1146, 557] on link "Détails de la réservation" at bounding box center [1138, 556] width 176 height 16
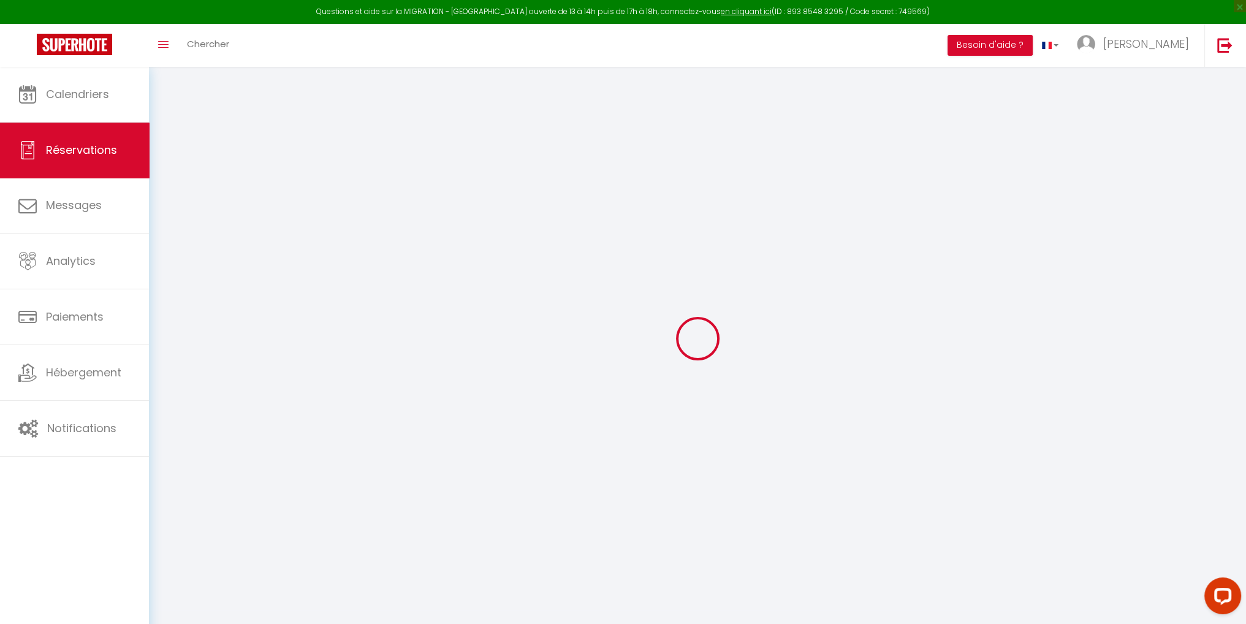
type input "Hisham"
type input "Elsalfiti"
type input "[EMAIL_ADDRESS][DOMAIN_NAME]"
type input "[PHONE_NUMBER]"
select select
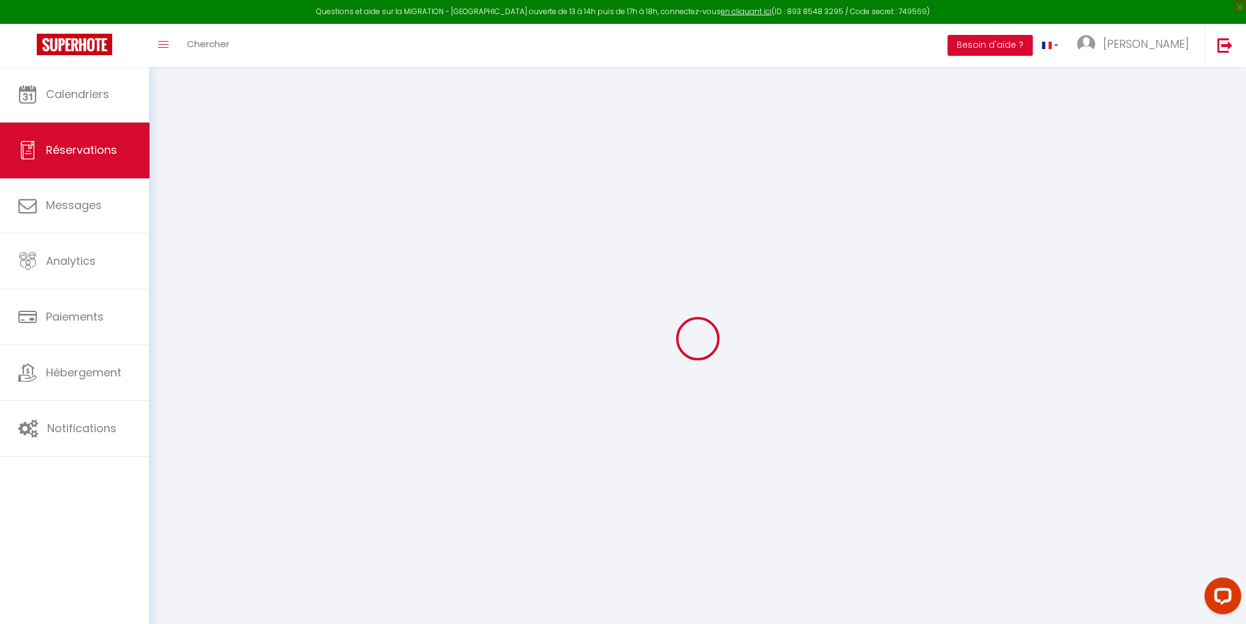
type input "35.84"
select select "72131"
select select "1"
select select
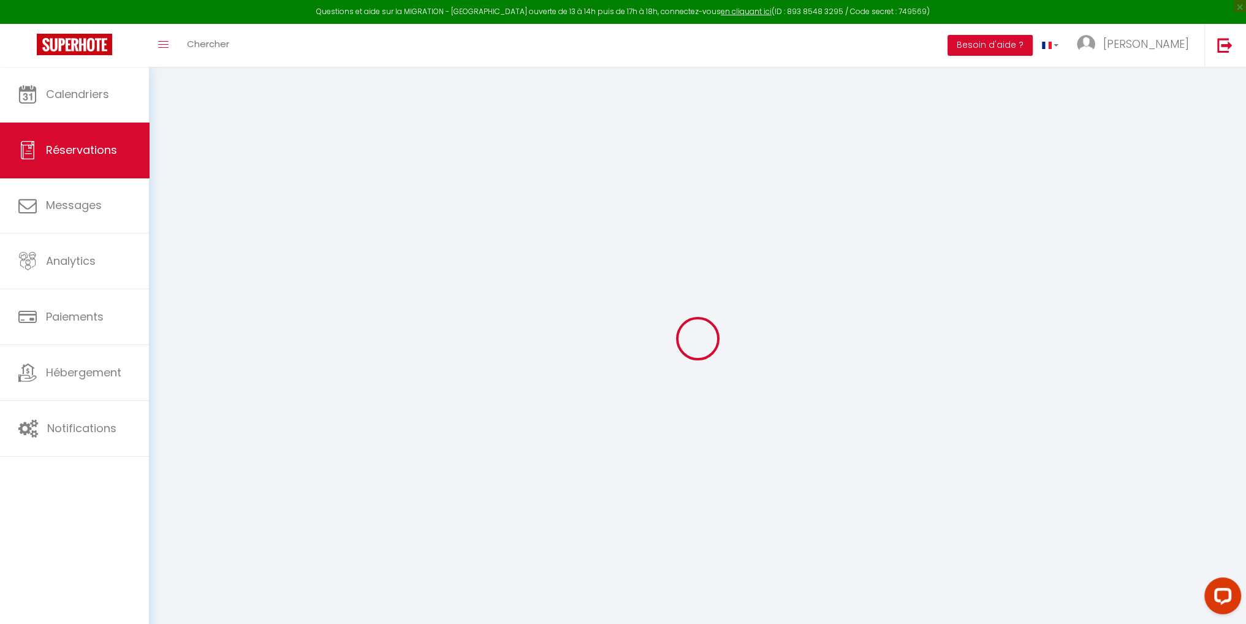
type input "1"
select select "12"
select select
type input "930.6"
checkbox input "false"
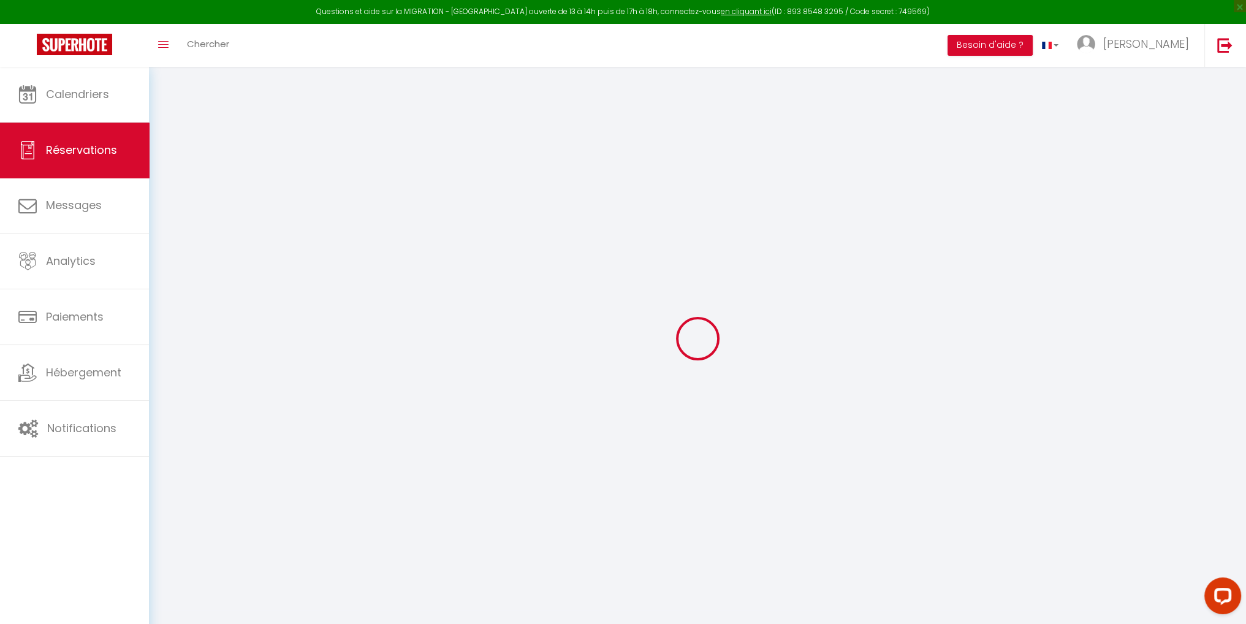
type input "0"
select select "1"
type input "0"
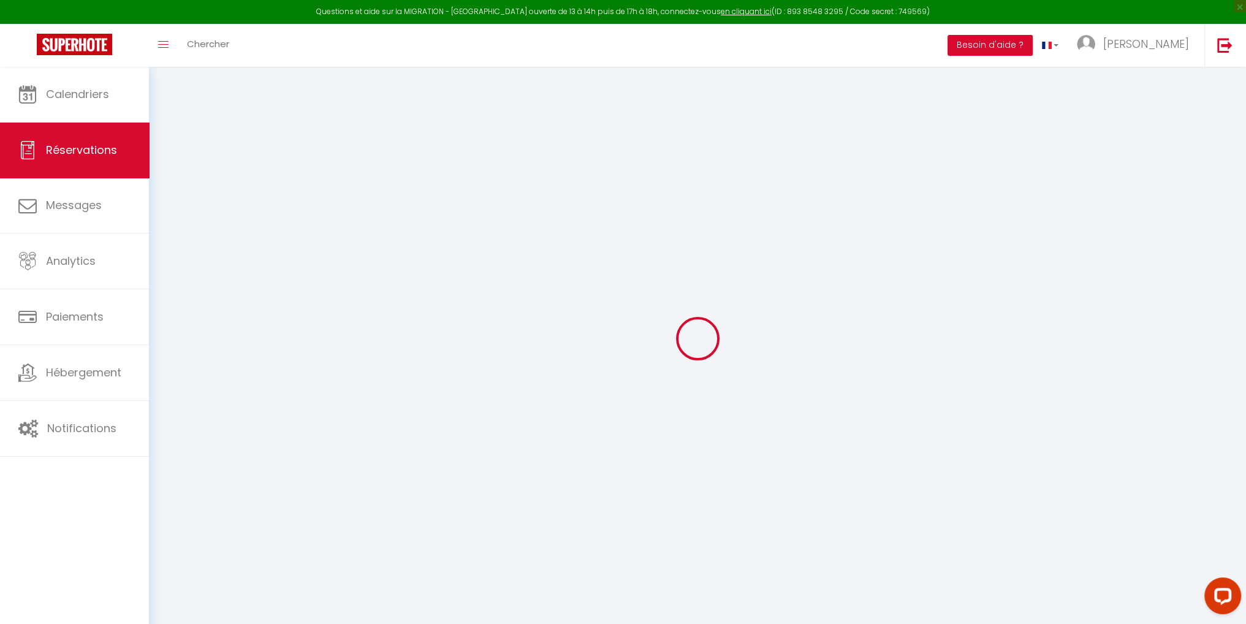
select select
select select "15"
checkbox input "false"
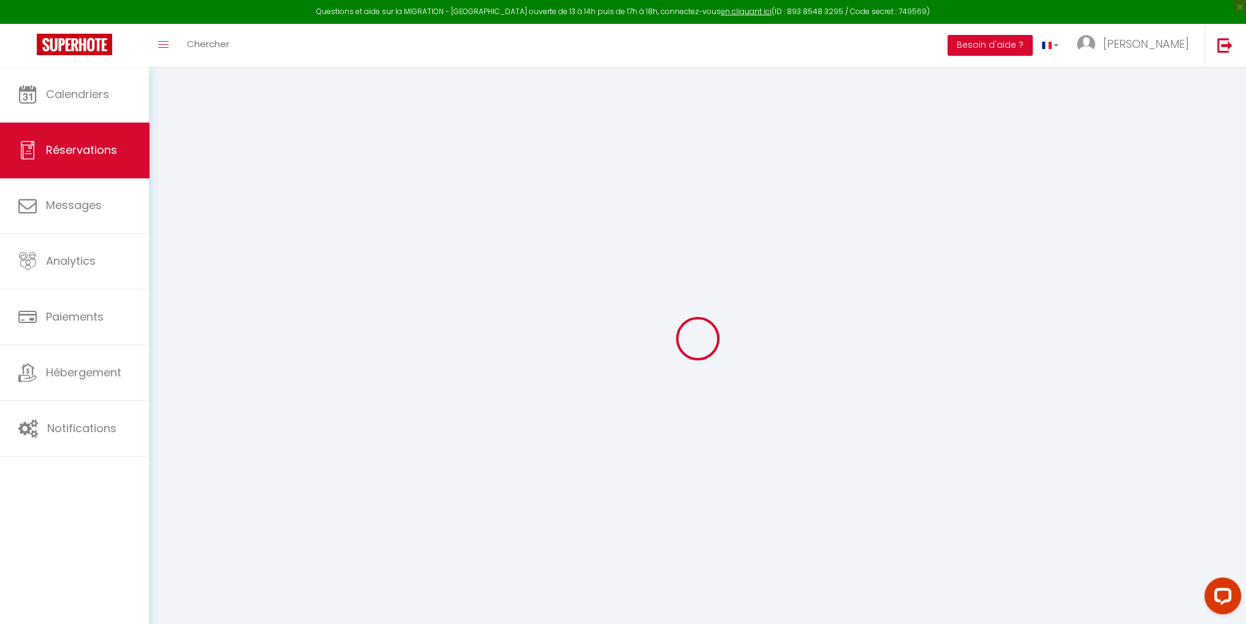
select select
checkbox input "false"
select select
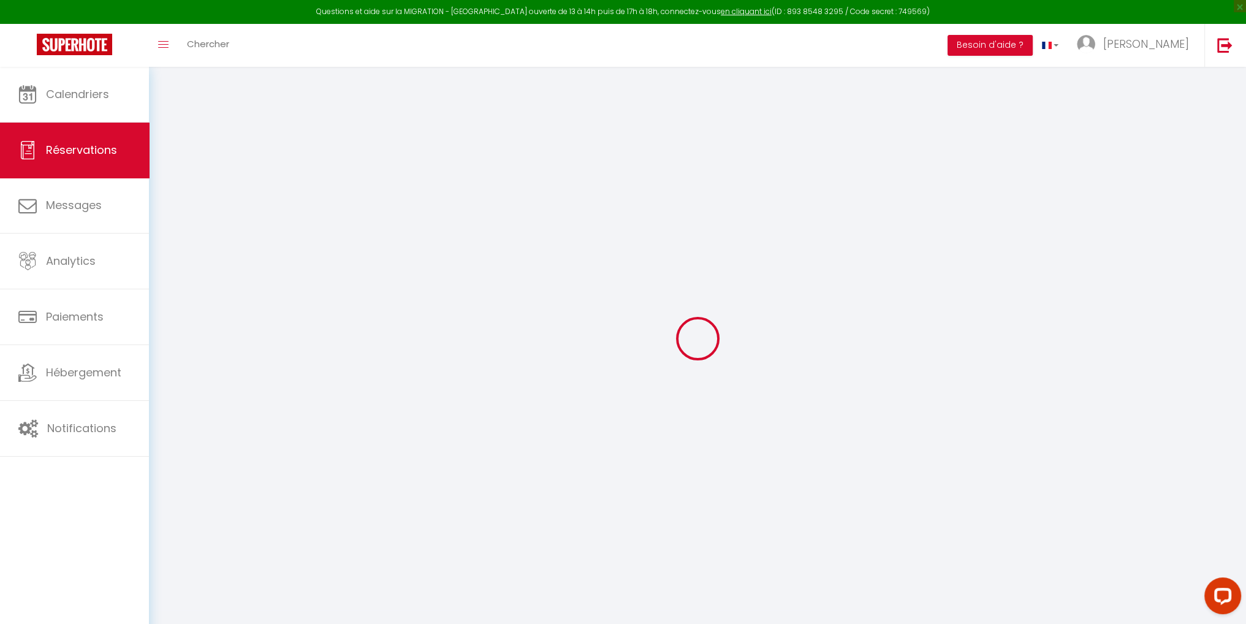
select select
checkbox input "false"
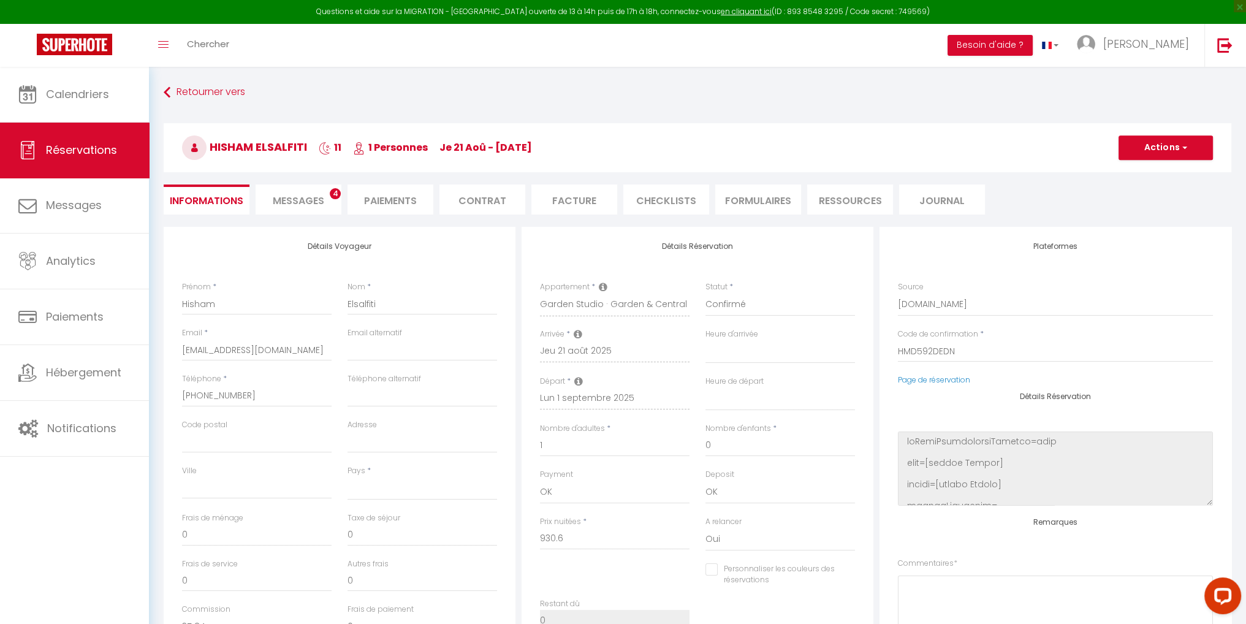
select select
type input "65"
type input "38.48"
select select
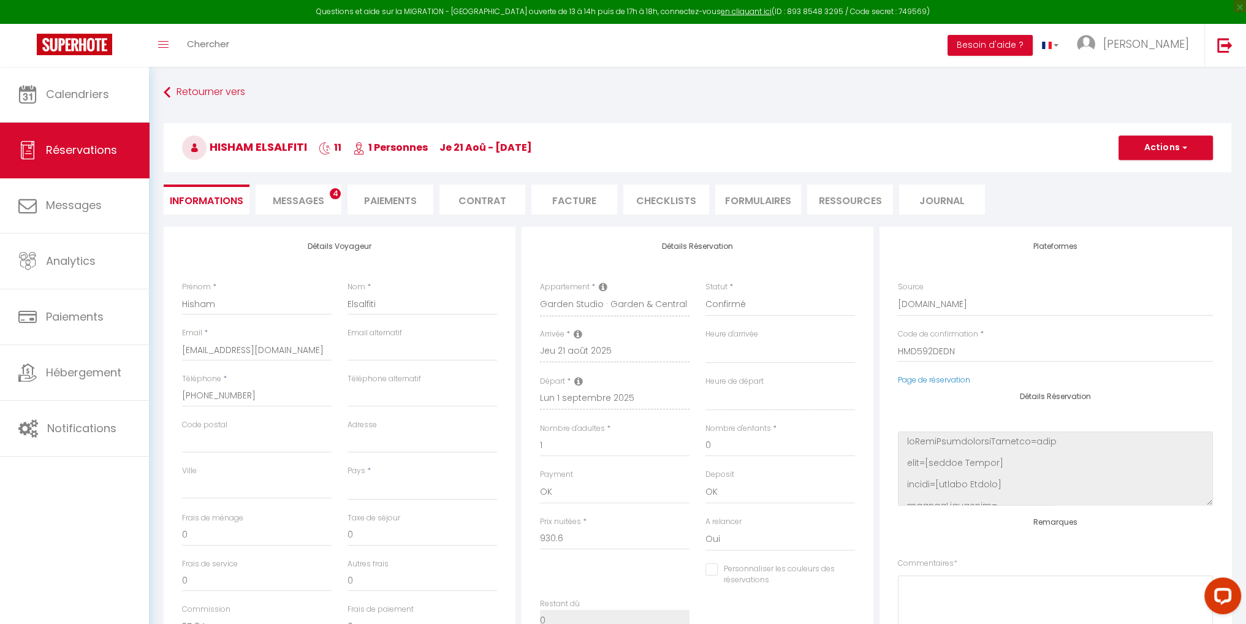
checkbox input "false"
select select
checkbox input "false"
select select
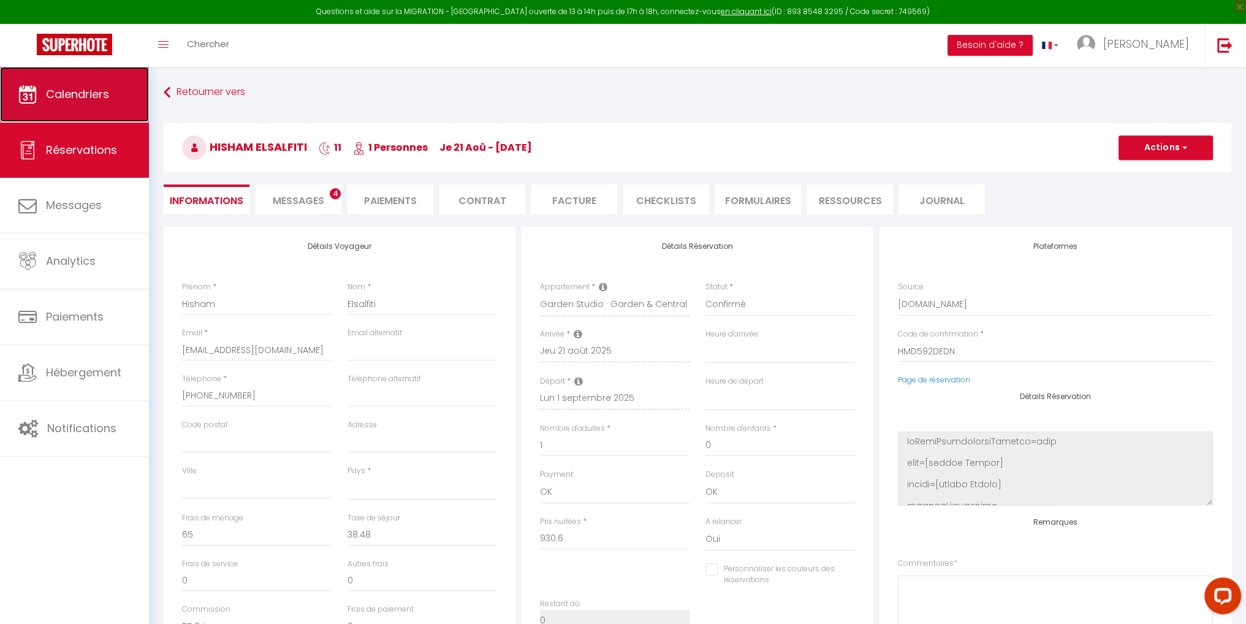
click at [110, 87] on link "Calendriers" at bounding box center [74, 94] width 149 height 55
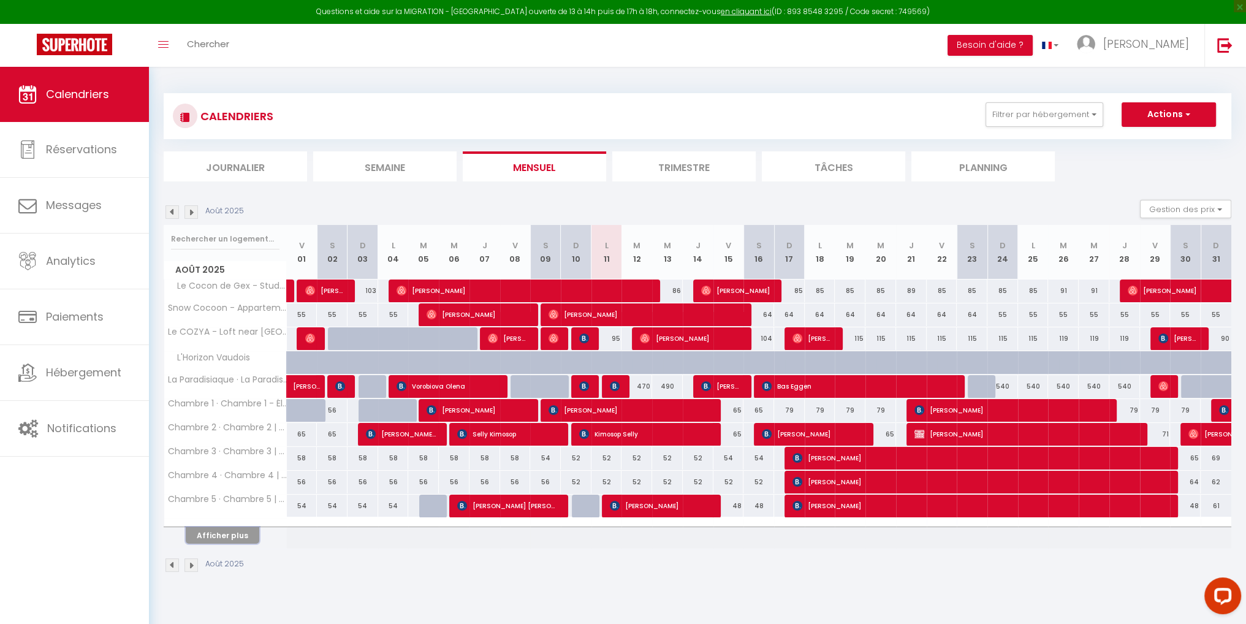
click at [224, 535] on button "Afficher plus" at bounding box center [223, 535] width 74 height 17
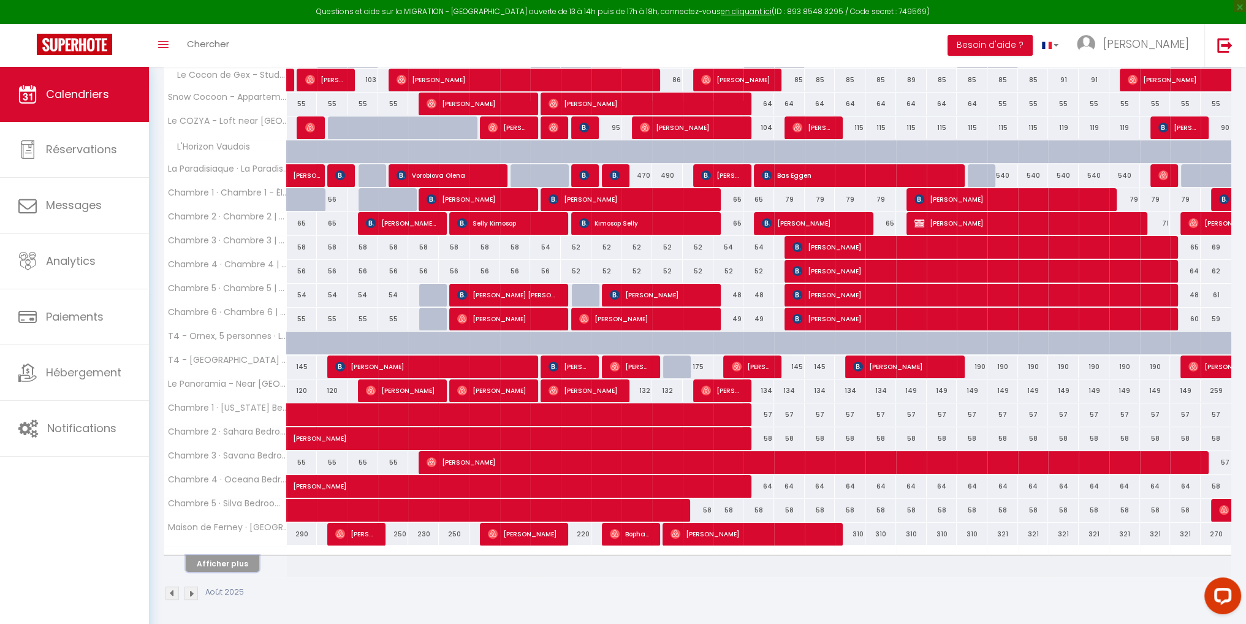
click at [233, 562] on button "Afficher plus" at bounding box center [223, 563] width 74 height 17
select select
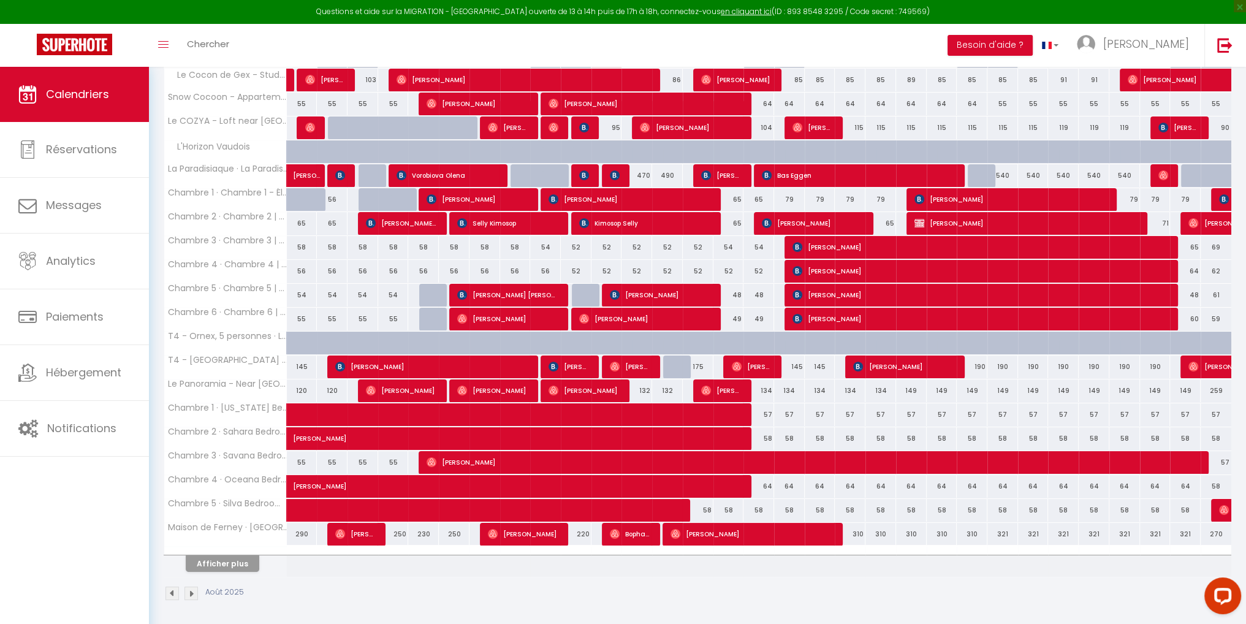
select select
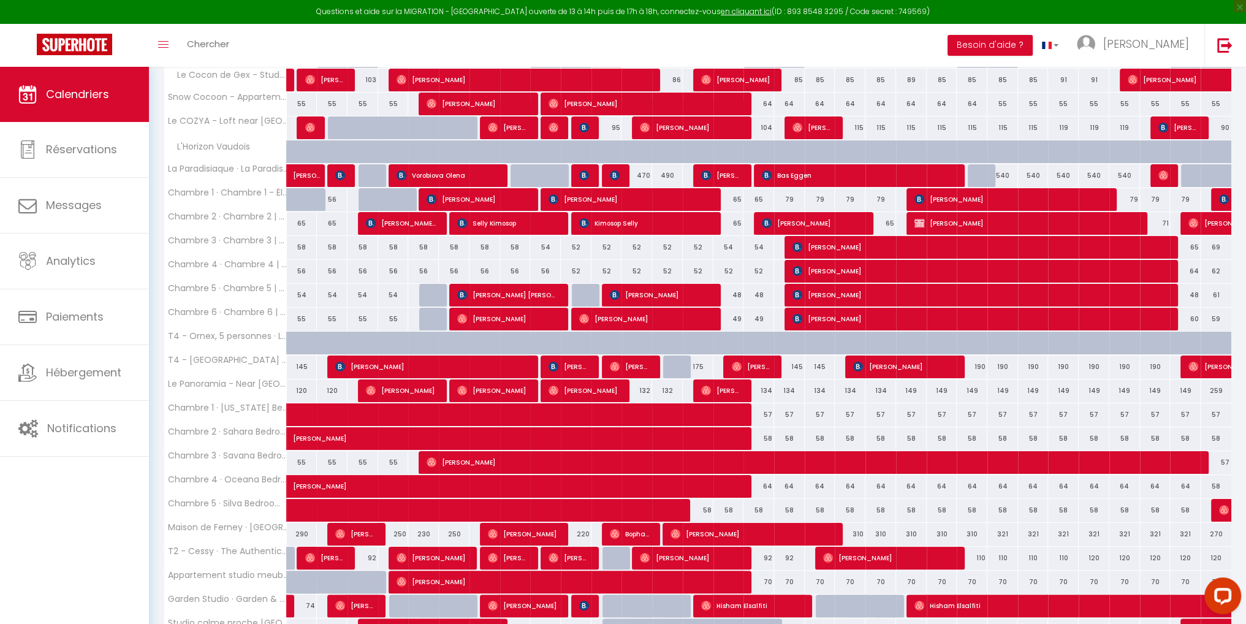
scroll to position [276, 0]
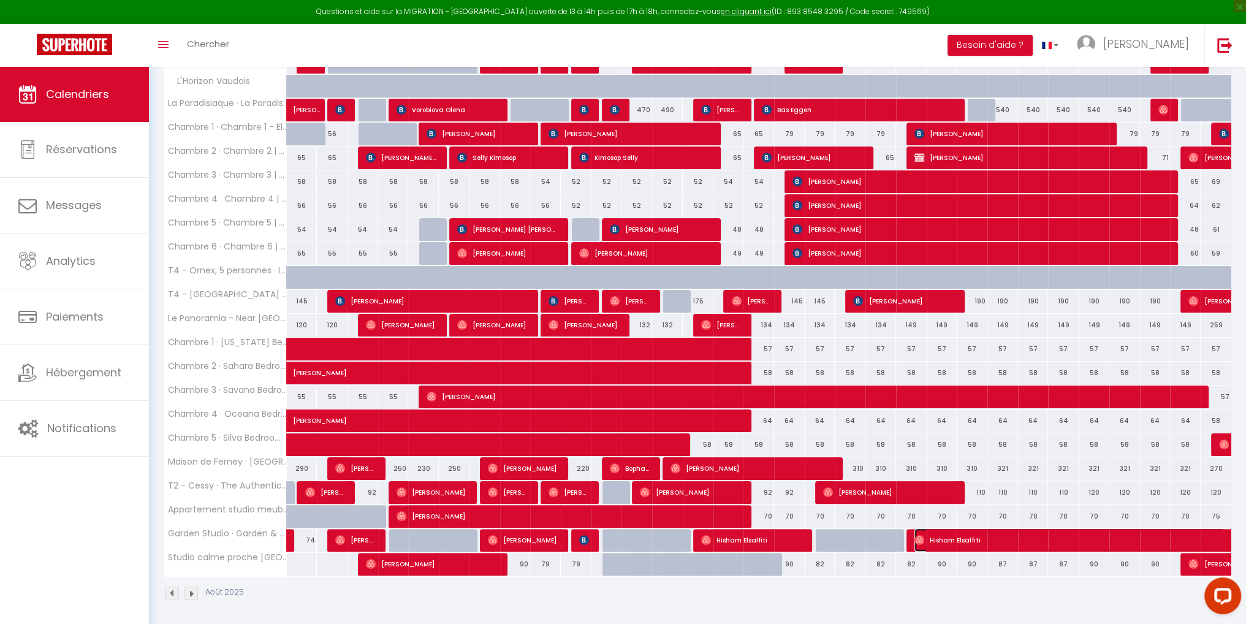
click at [980, 539] on span "Hisham Elsalfiti" at bounding box center [1069, 539] width 310 height 23
select select "OK"
select select "0"
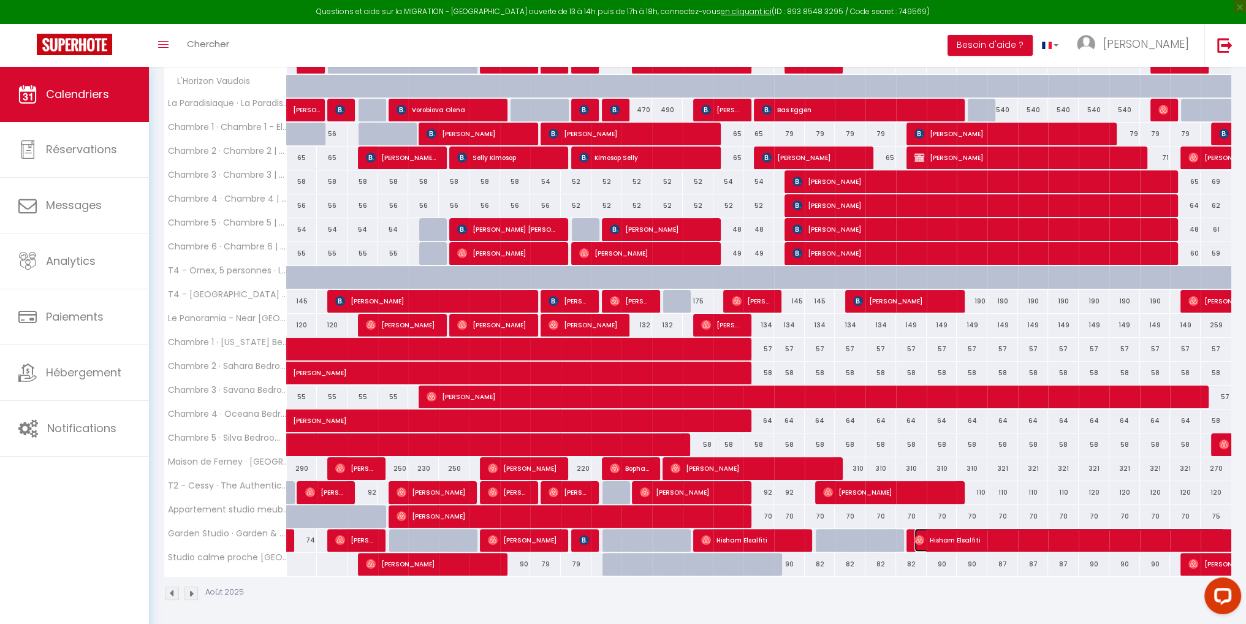
select select "1"
select select
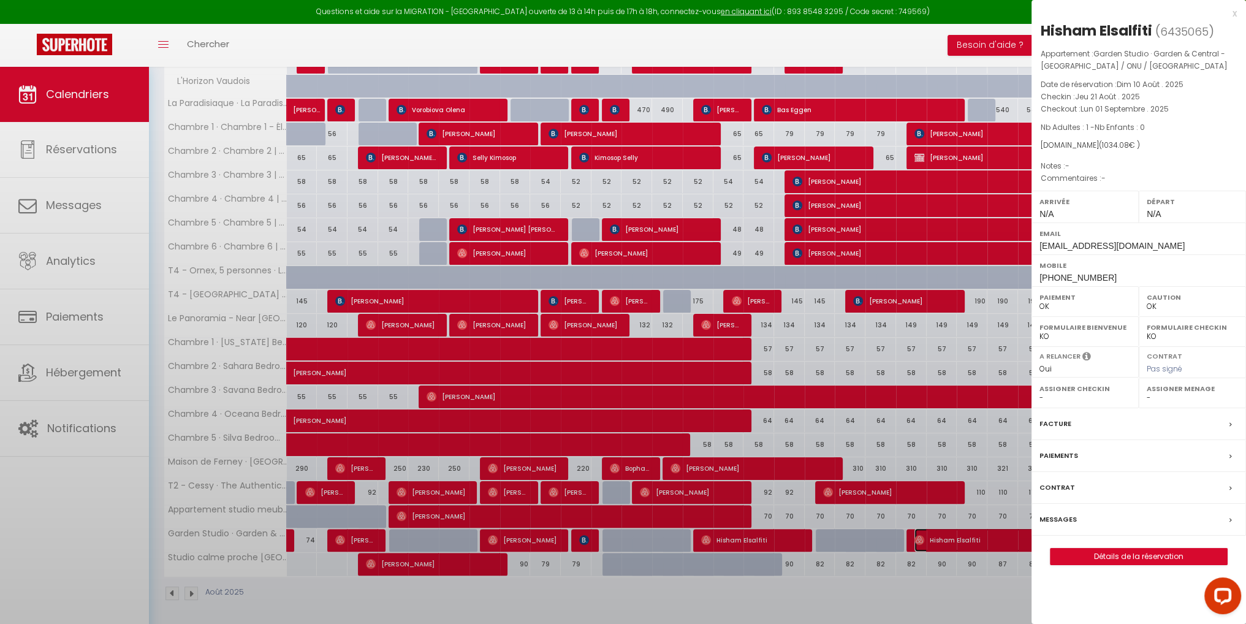
select select "43838"
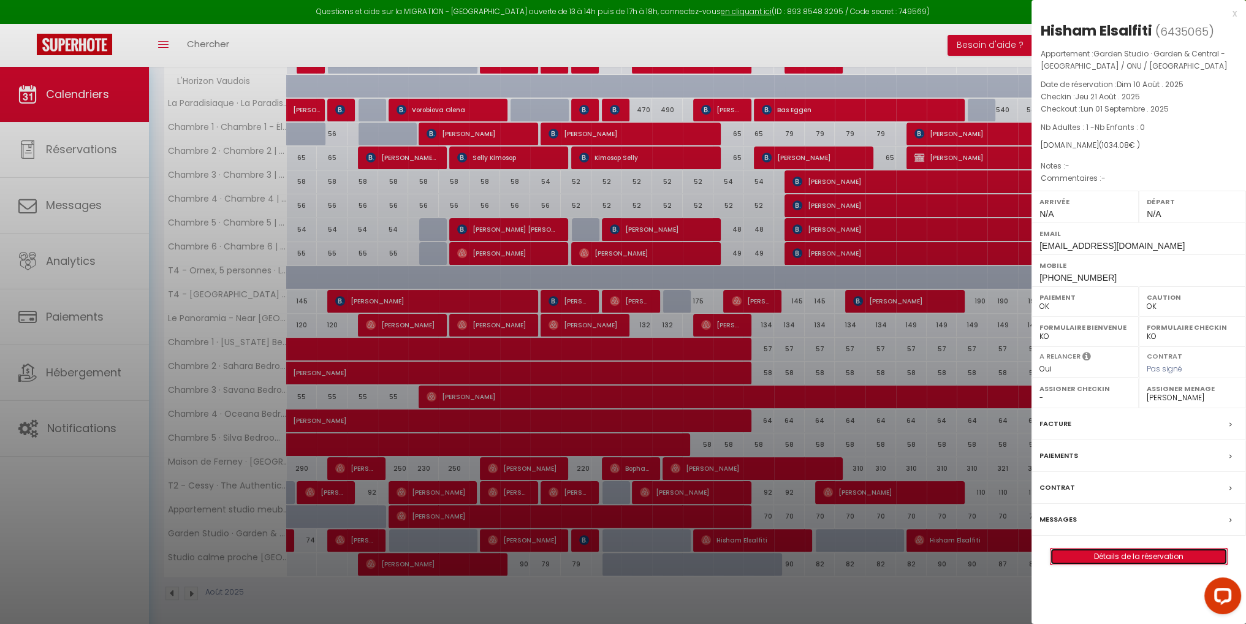
click at [1107, 558] on link "Détails de la réservation" at bounding box center [1138, 556] width 176 height 16
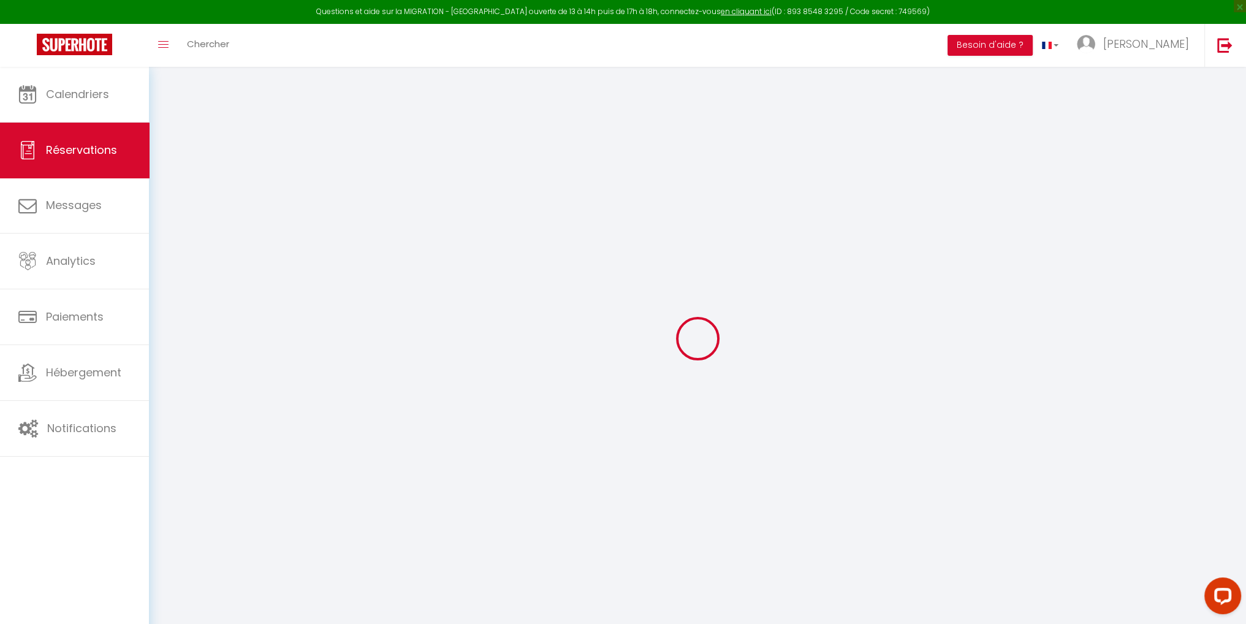
select select
checkbox input "false"
select select
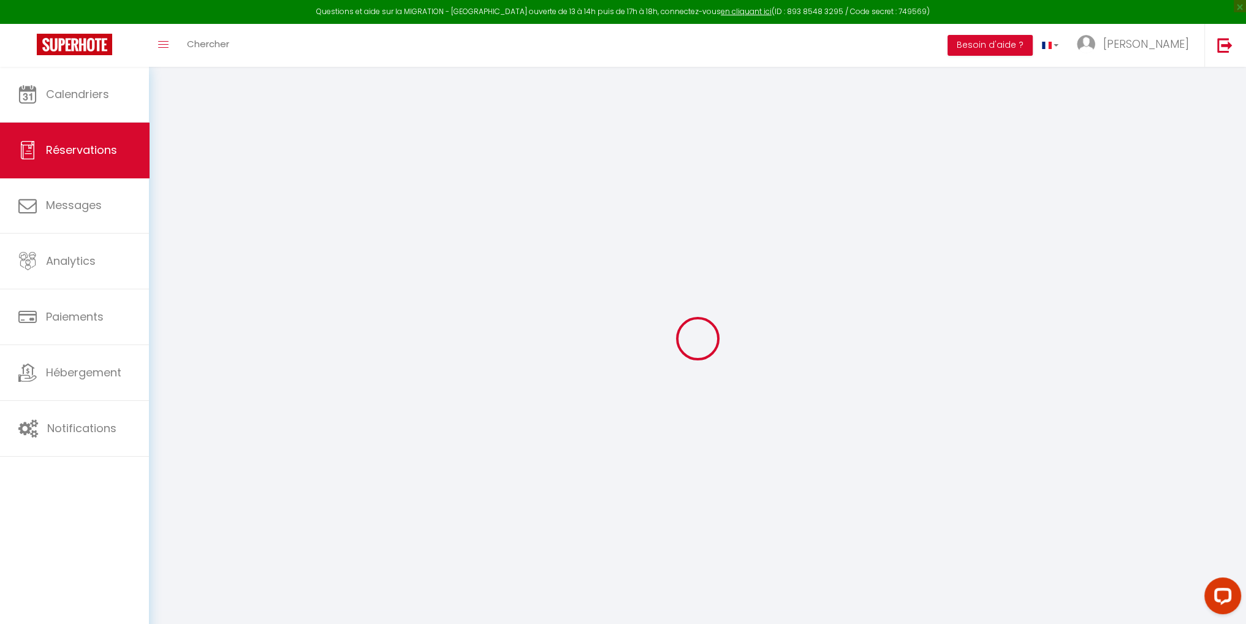
select select
checkbox input "false"
select select
type input "65"
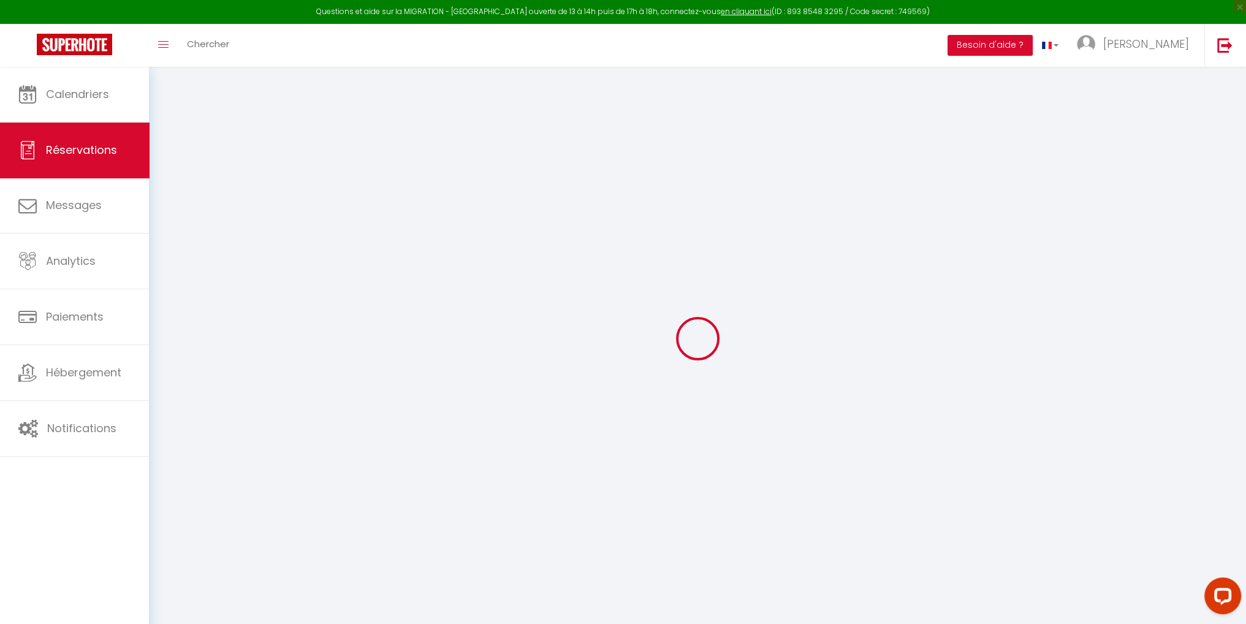
type input "38.48"
select select
checkbox input "false"
select select
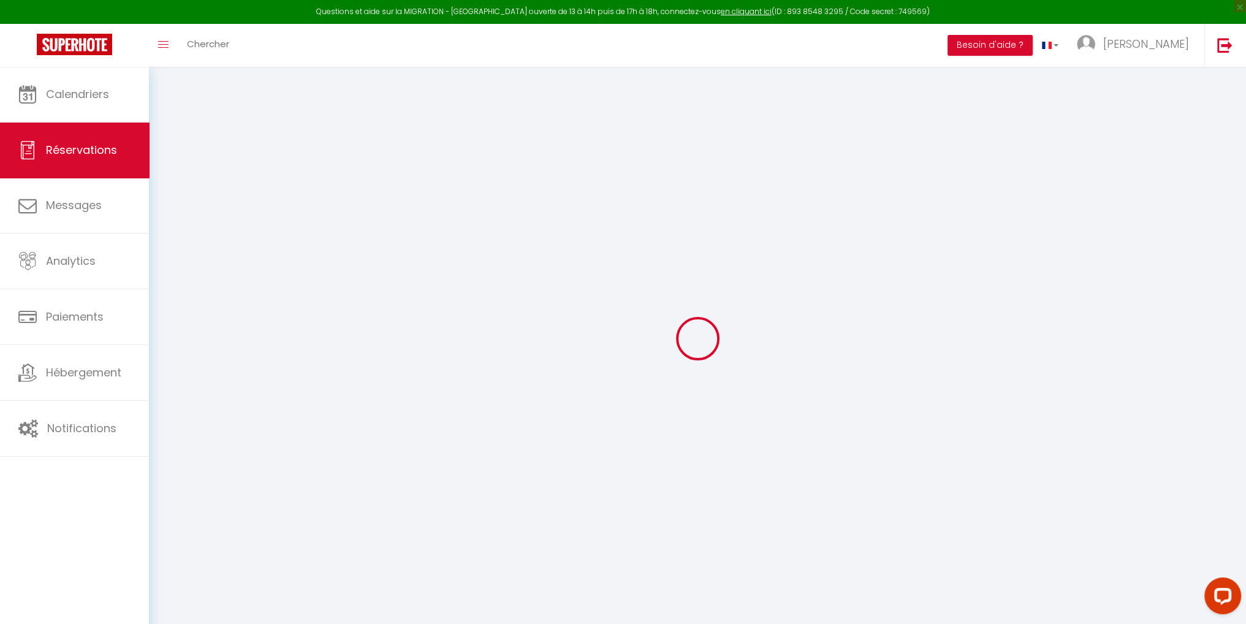
checkbox input "false"
select select
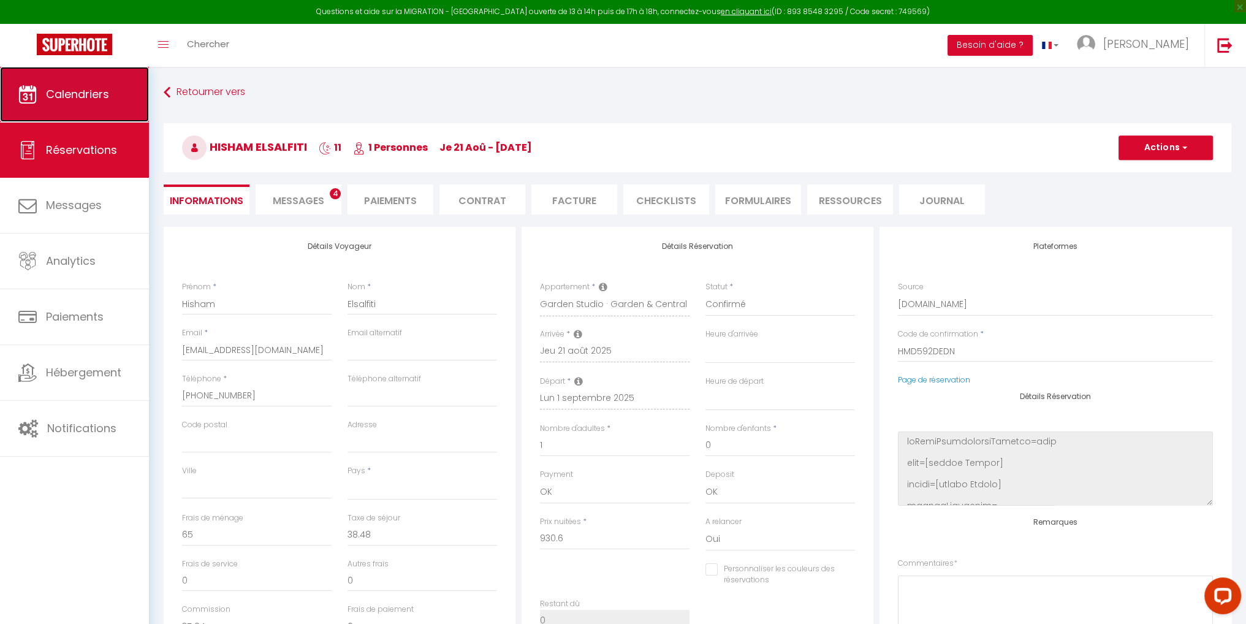
click at [83, 108] on link "Calendriers" at bounding box center [74, 94] width 149 height 55
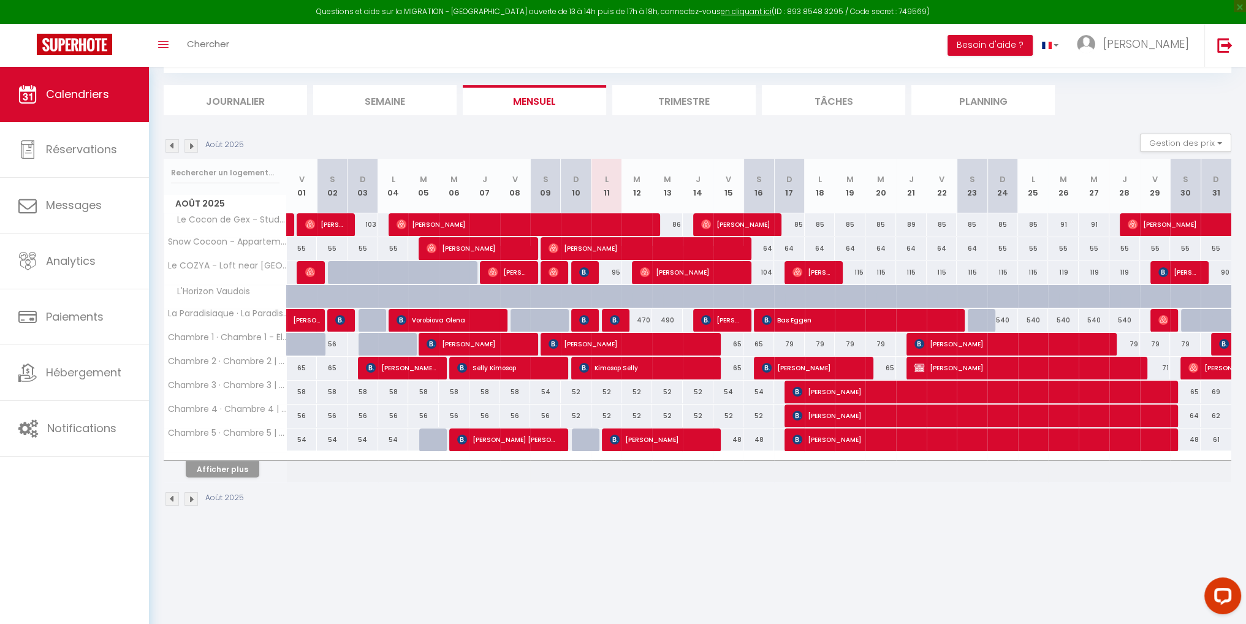
scroll to position [66, 0]
click at [208, 469] on button "Afficher plus" at bounding box center [223, 469] width 74 height 17
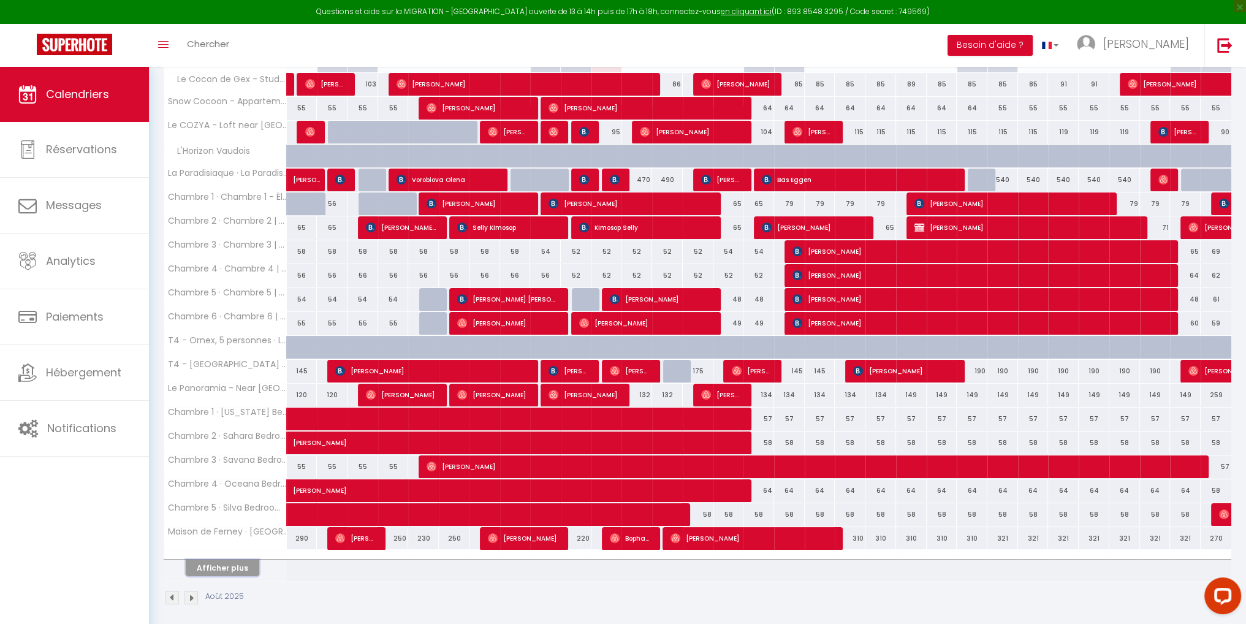
scroll to position [211, 0]
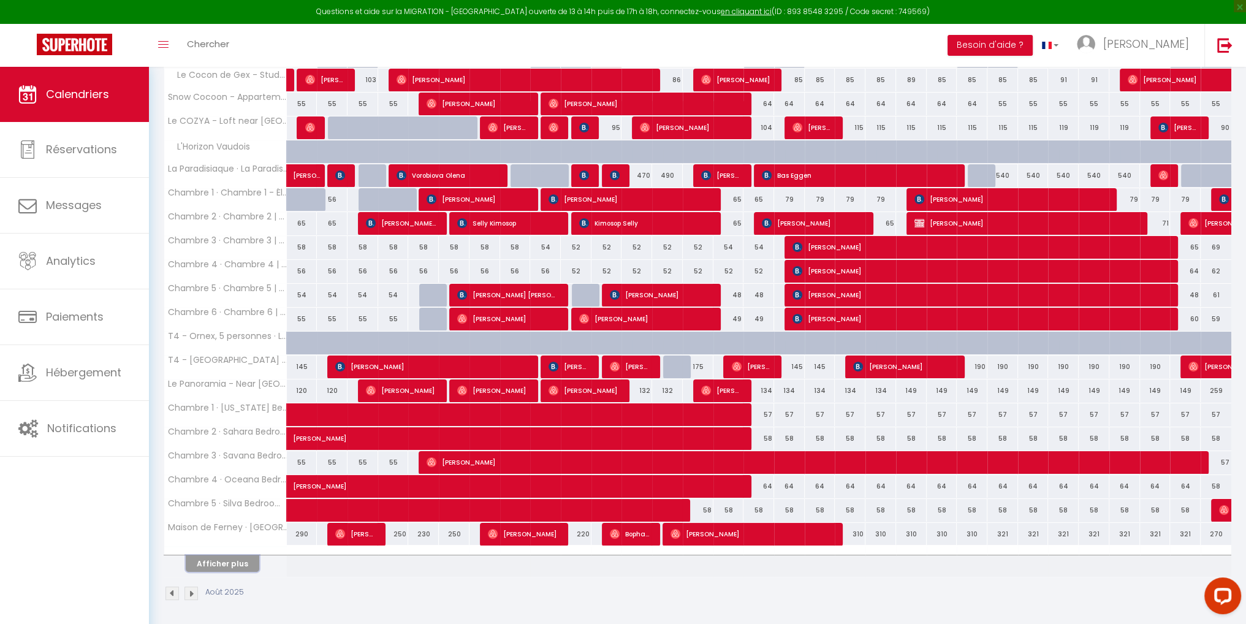
click at [223, 568] on button "Afficher plus" at bounding box center [223, 563] width 74 height 17
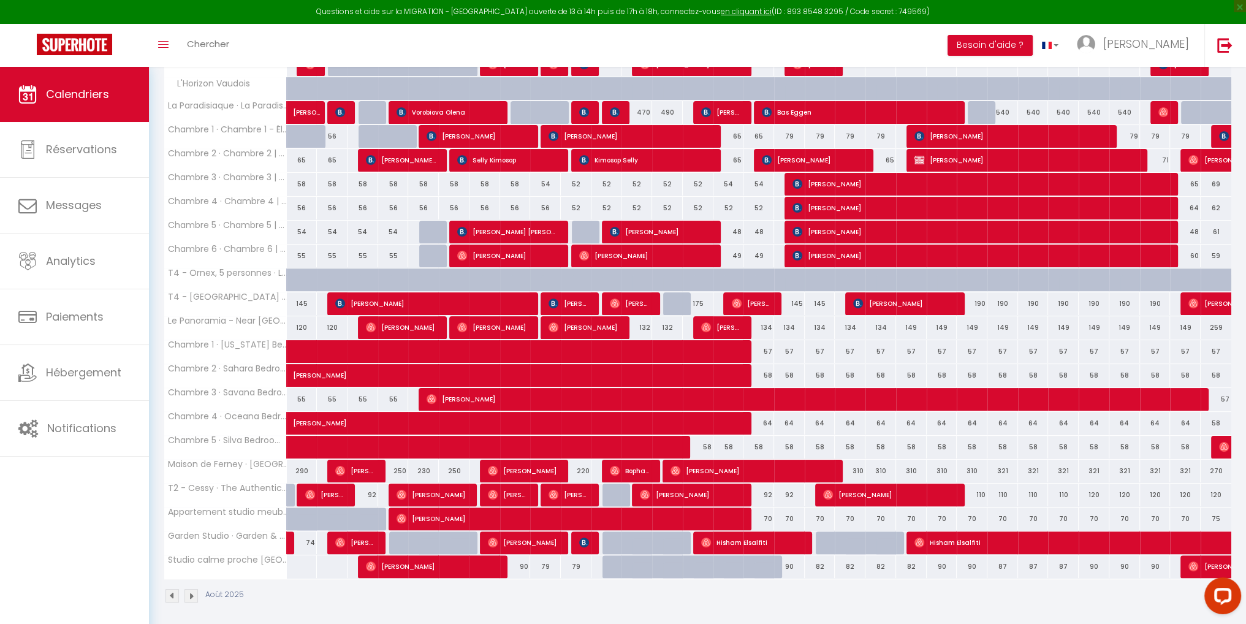
scroll to position [276, 0]
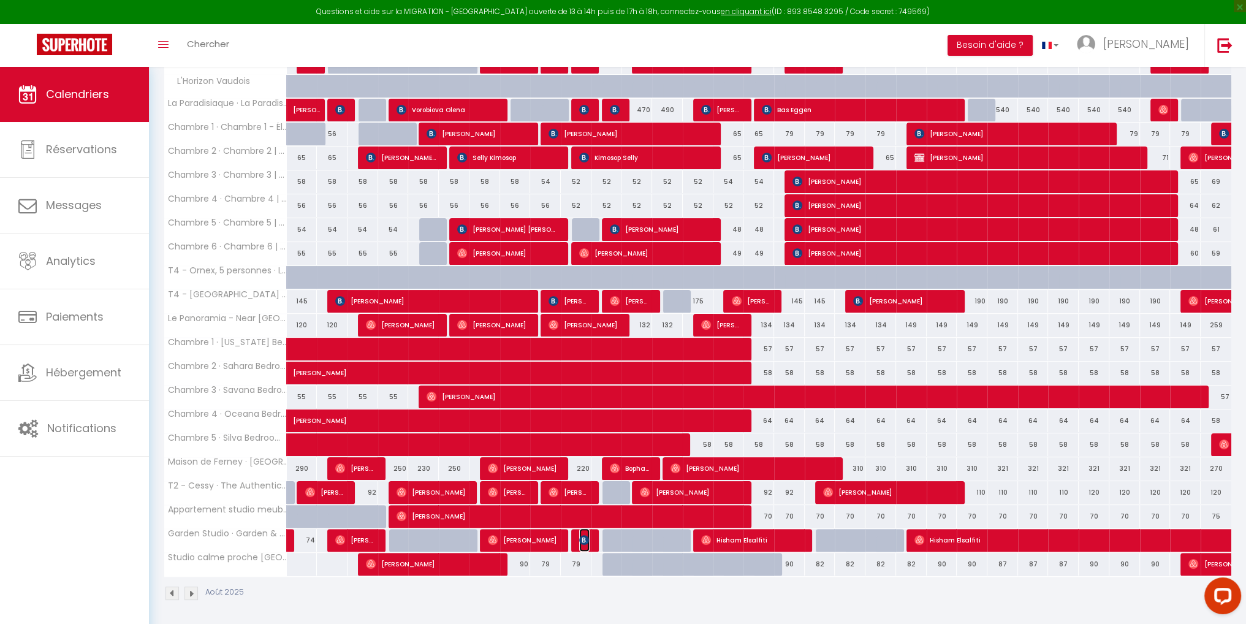
click at [582, 540] on img at bounding box center [584, 540] width 10 height 10
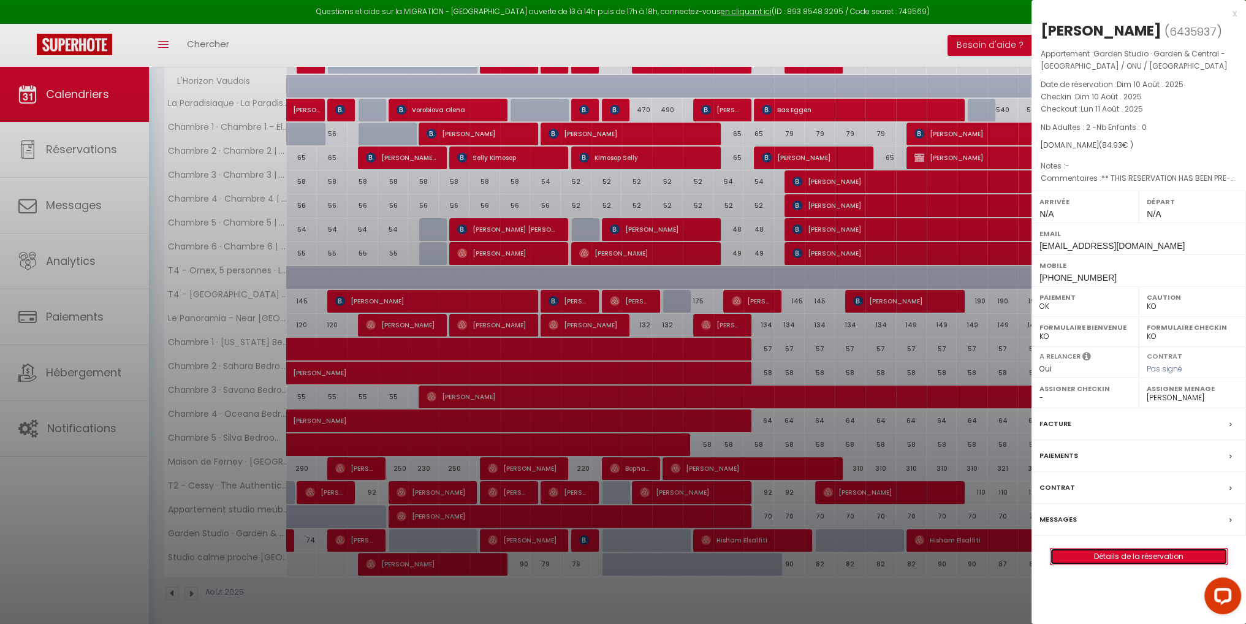
click at [1110, 556] on link "Détails de la réservation" at bounding box center [1138, 556] width 176 height 16
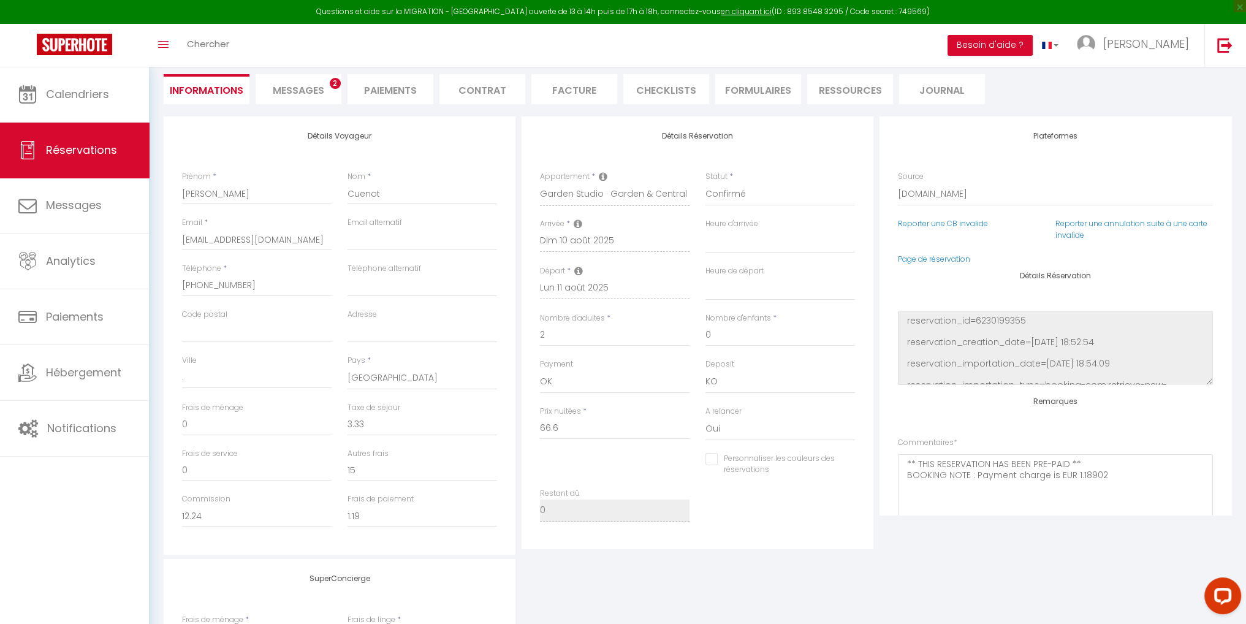
scroll to position [123, 0]
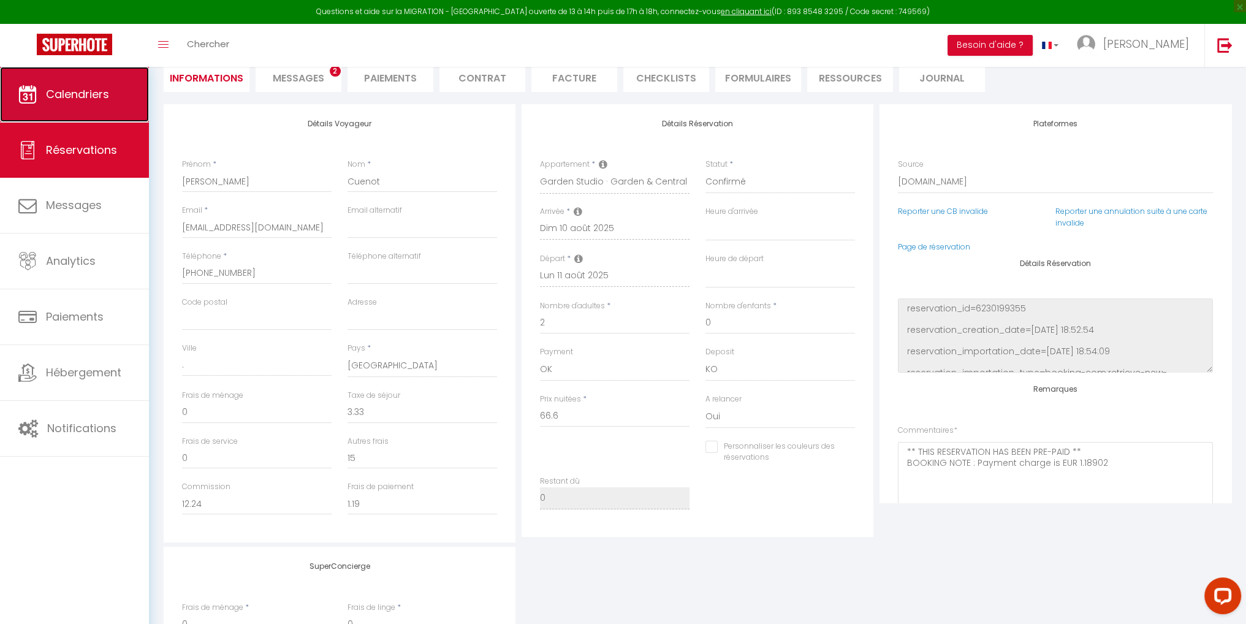
click at [61, 86] on span "Calendriers" at bounding box center [77, 93] width 63 height 15
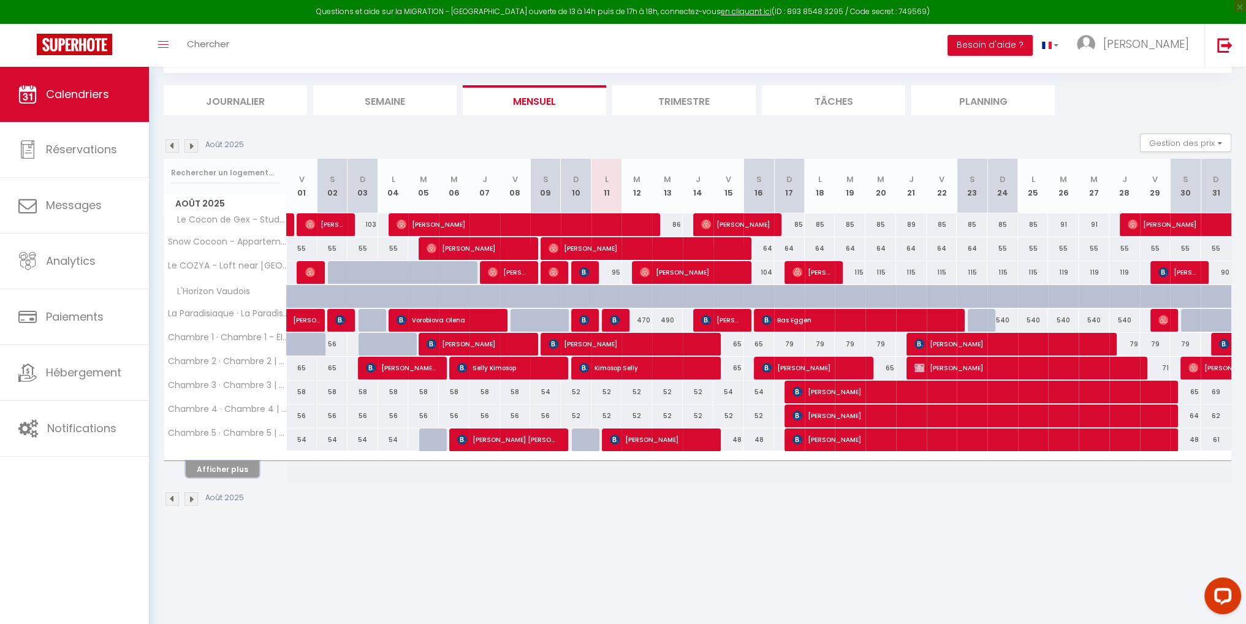
click at [224, 462] on button "Afficher plus" at bounding box center [223, 469] width 74 height 17
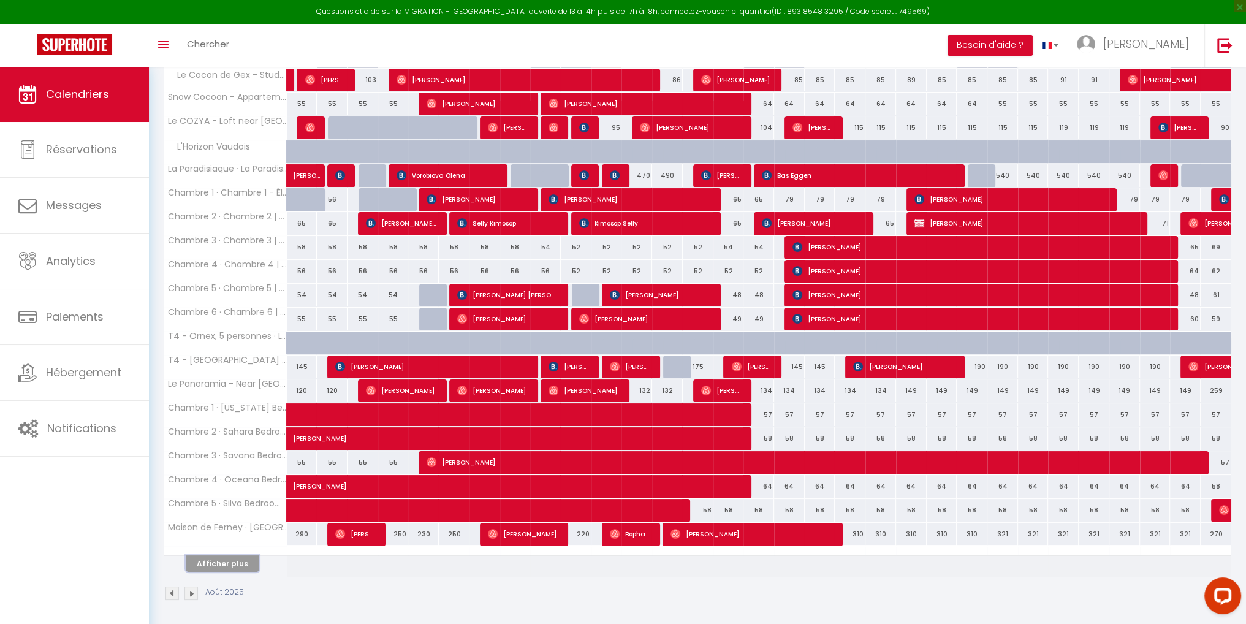
click at [231, 562] on button "Afficher plus" at bounding box center [223, 563] width 74 height 17
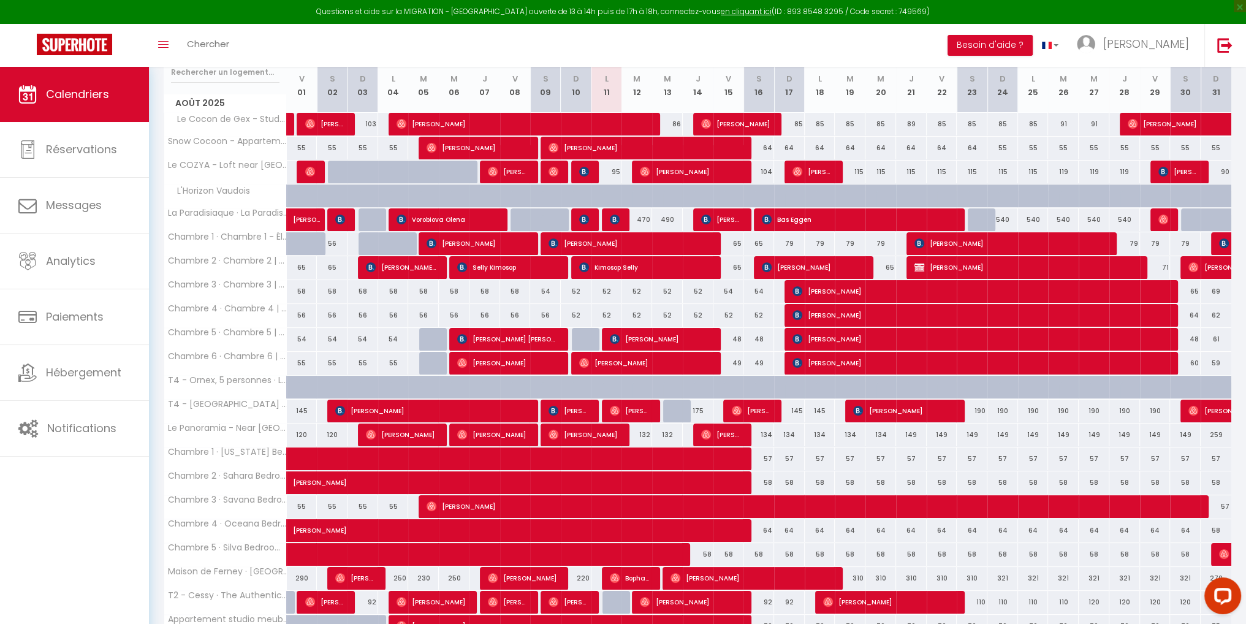
scroll to position [31, 0]
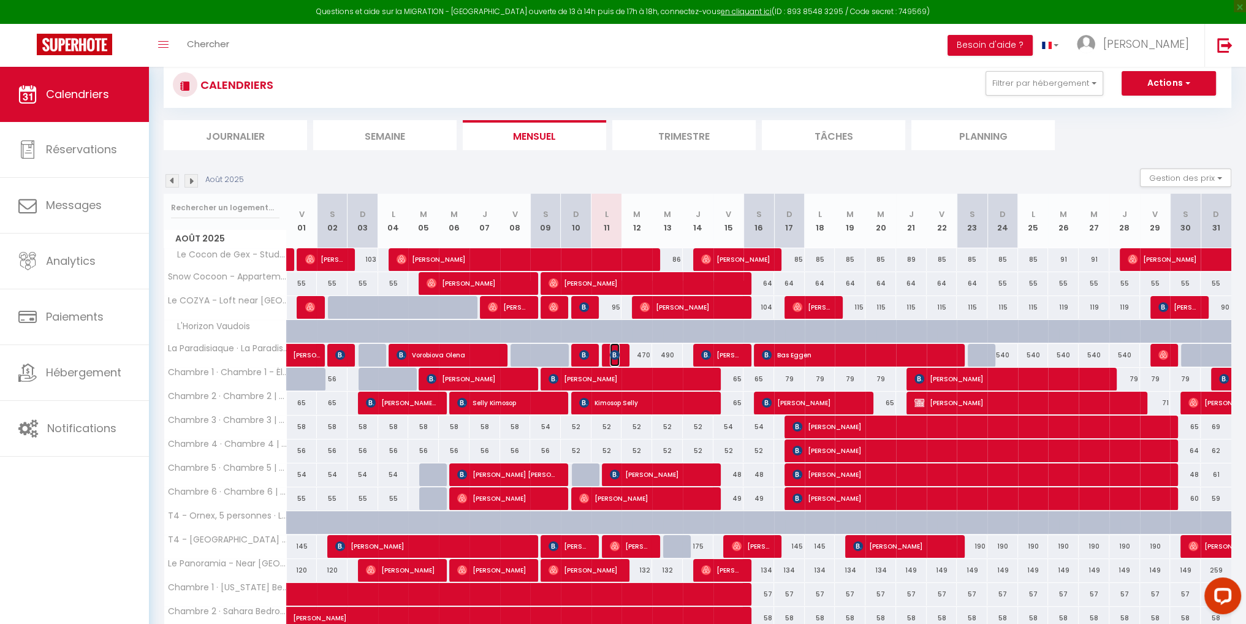
click at [616, 354] on img at bounding box center [615, 355] width 10 height 10
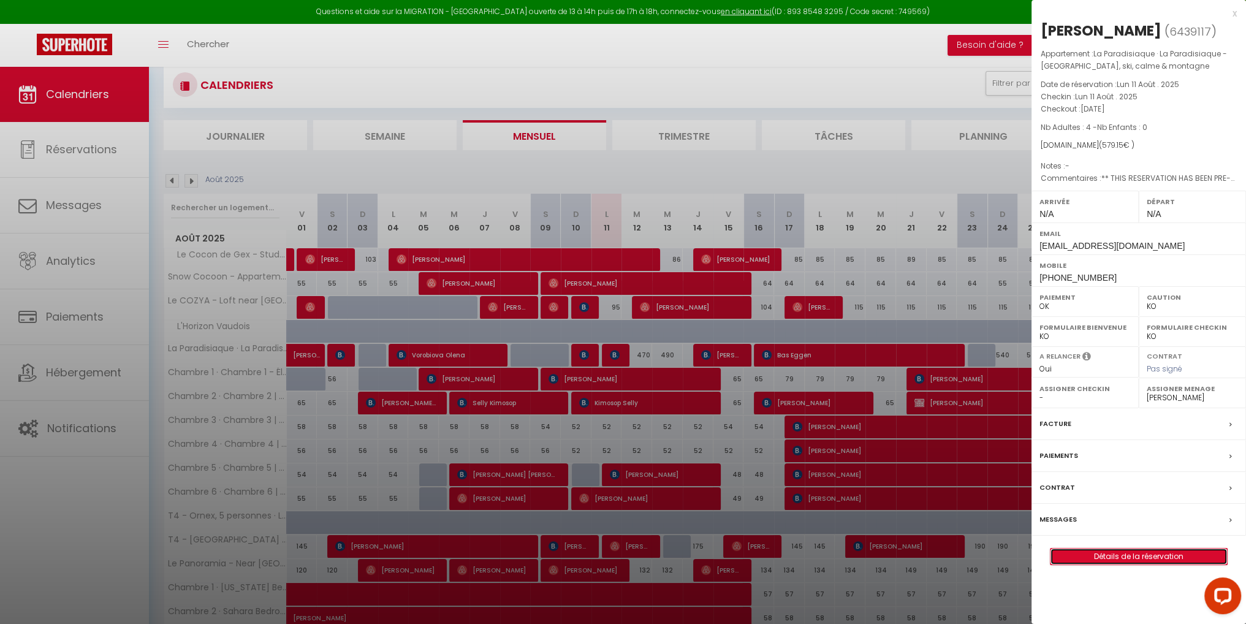
click at [1121, 553] on link "Détails de la réservation" at bounding box center [1138, 556] width 176 height 16
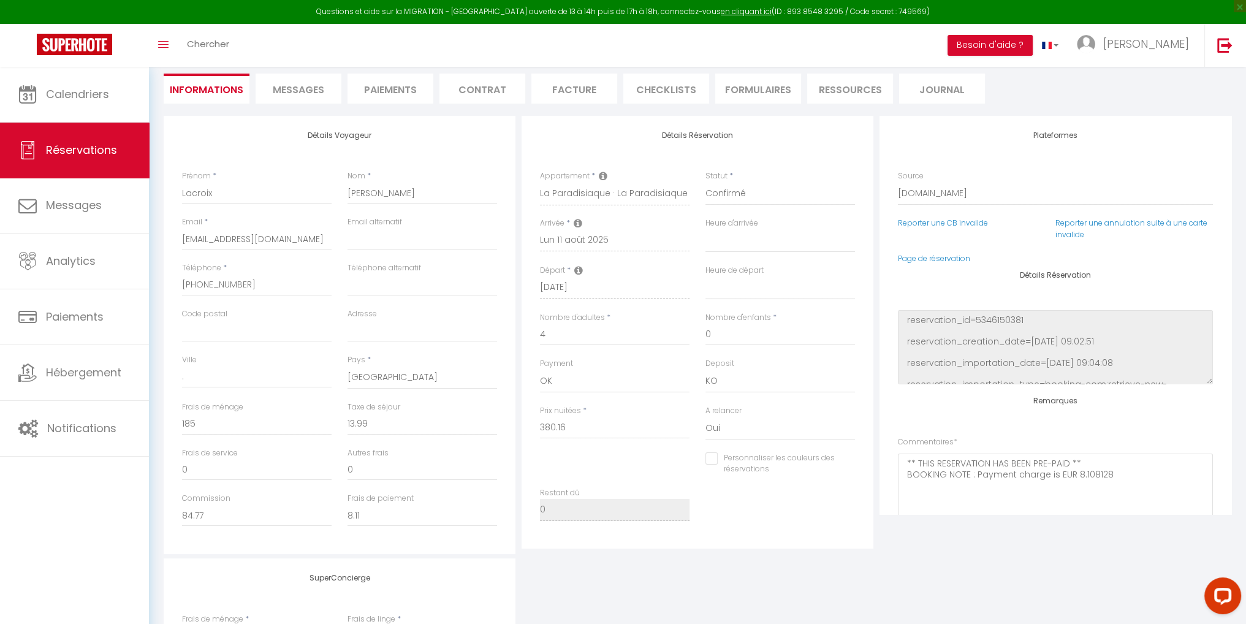
scroll to position [123, 0]
